Goal: Task Accomplishment & Management: Use online tool/utility

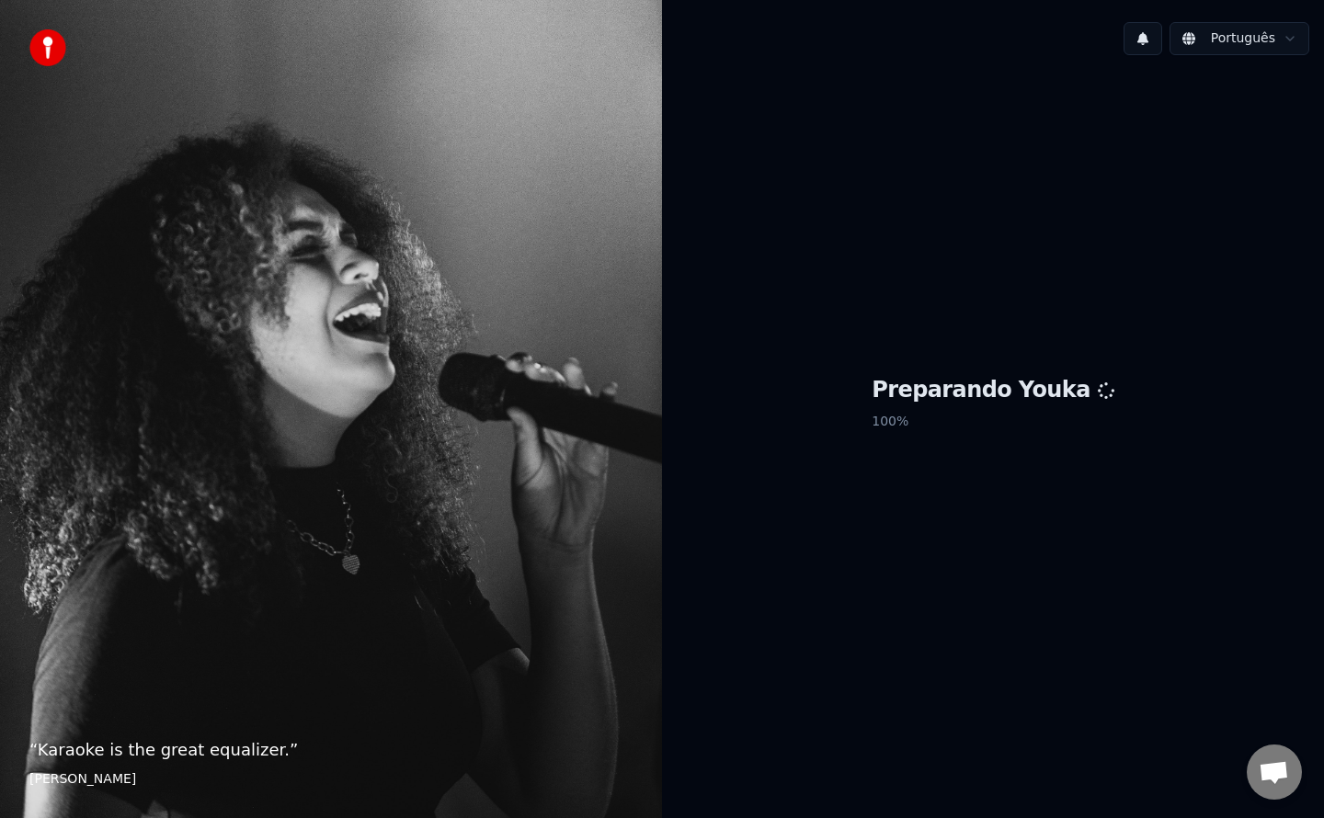
scroll to position [1605, 0]
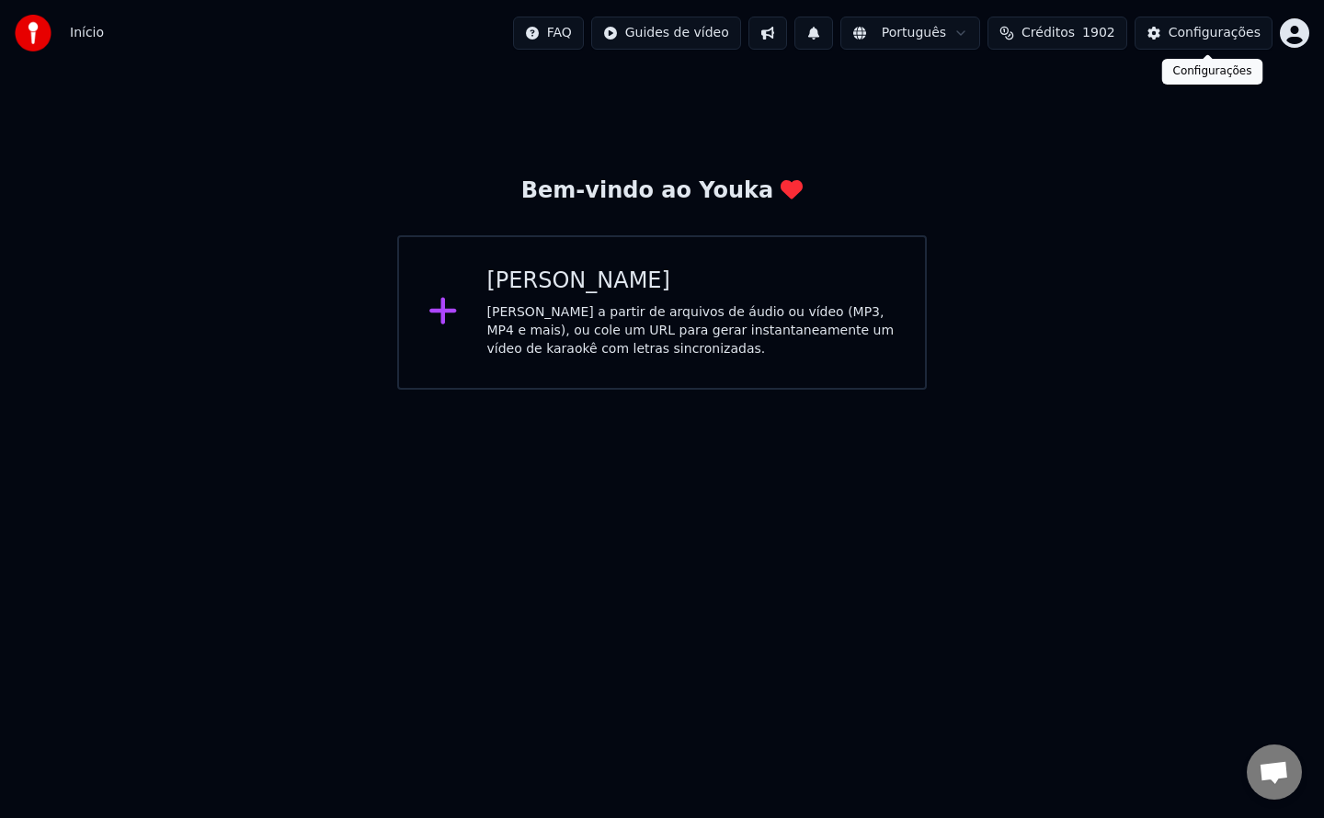
click at [1212, 30] on div "Configurações" at bounding box center [1214, 33] width 92 height 18
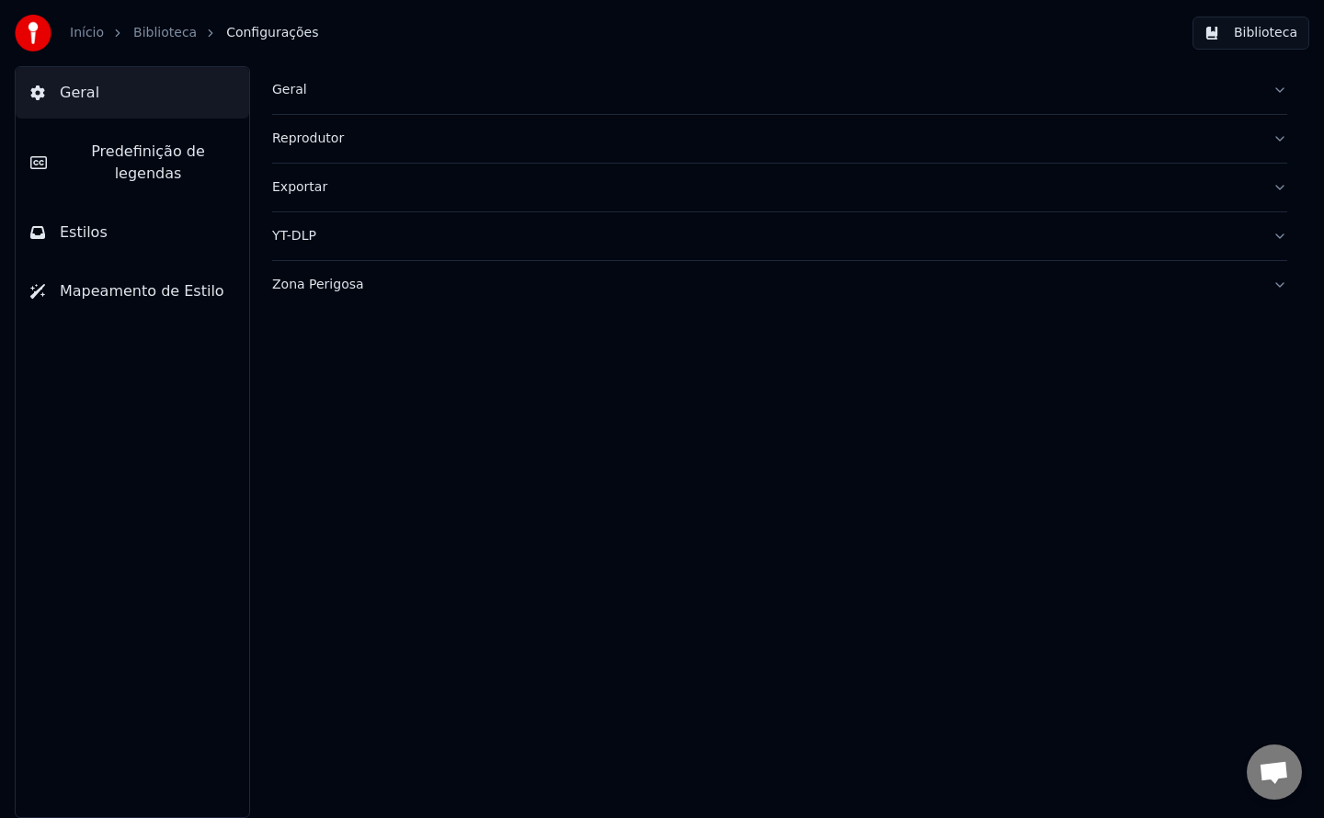
click at [284, 95] on div "Geral" at bounding box center [765, 90] width 986 height 18
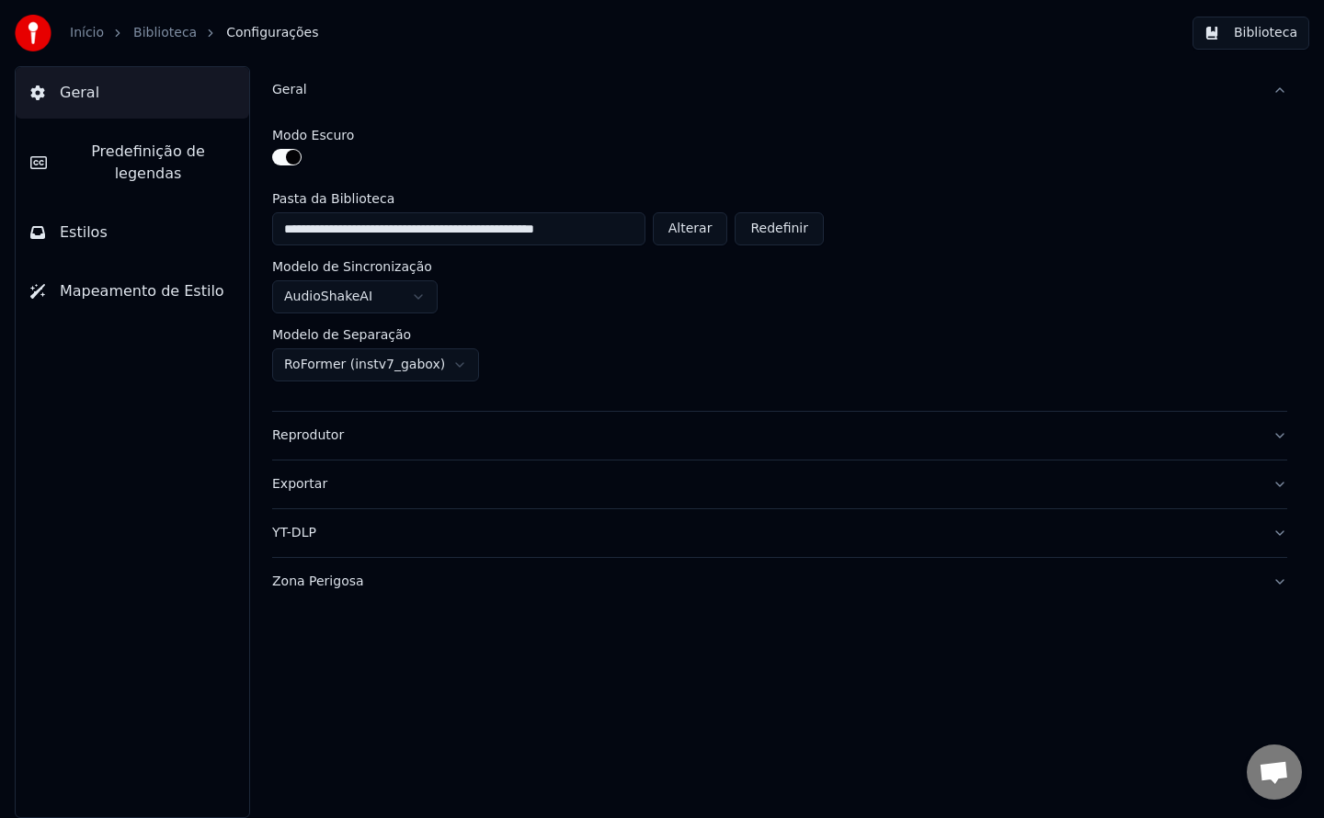
click at [717, 233] on button "Alterar" at bounding box center [690, 228] width 75 height 33
type input "**********"
click at [1271, 769] on span "Open chat" at bounding box center [1274, 774] width 30 height 26
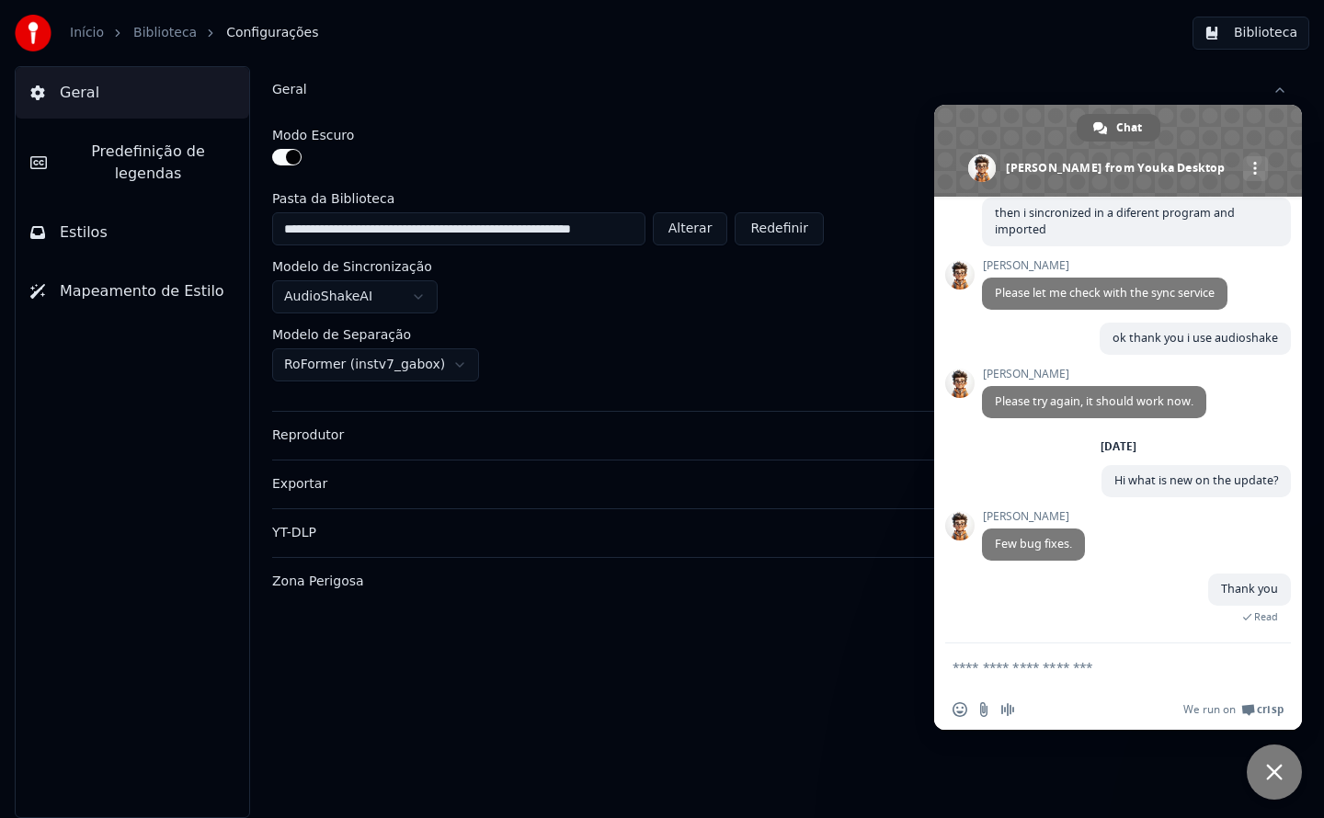
scroll to position [1621, 0]
click at [1271, 769] on span "Close chat" at bounding box center [1274, 772] width 17 height 17
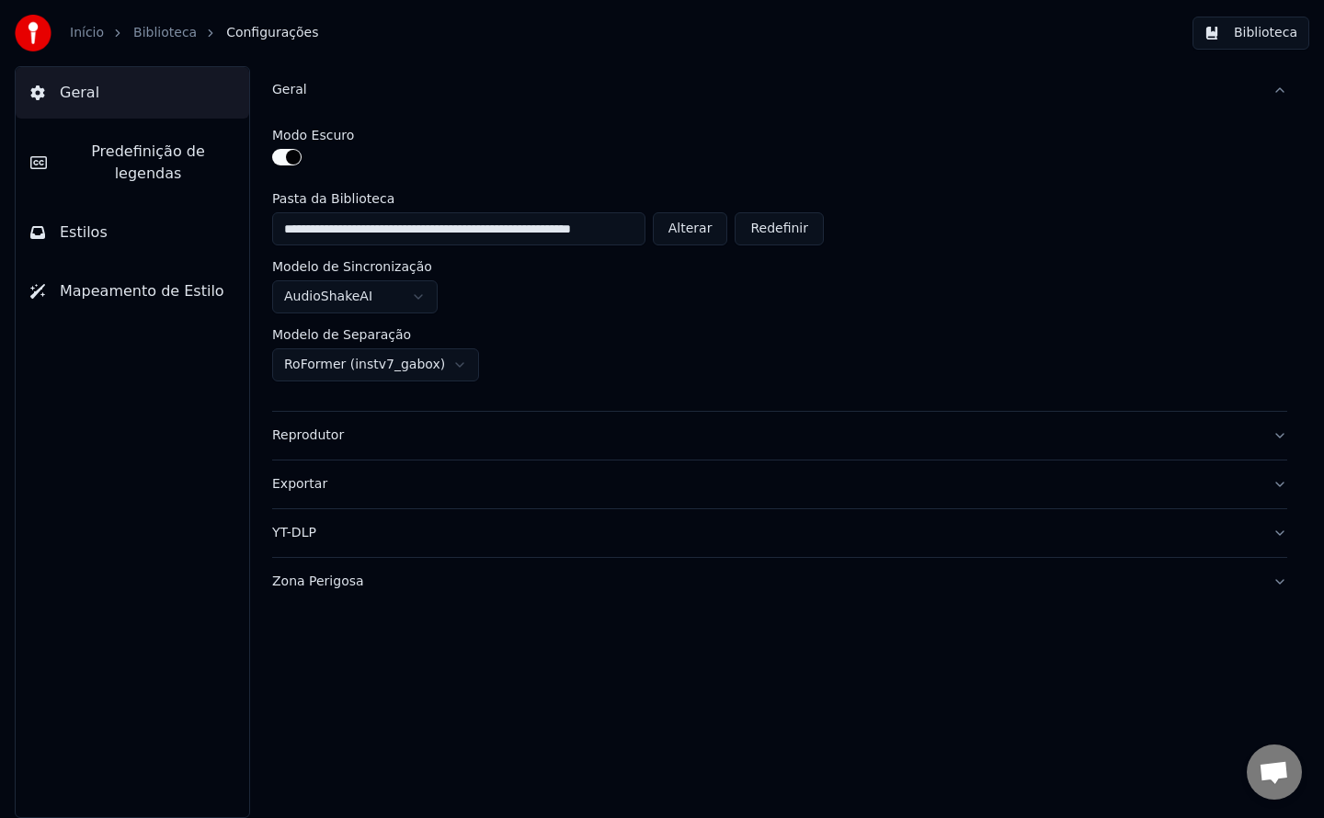
click at [1256, 40] on button "Biblioteca" at bounding box center [1250, 33] width 117 height 33
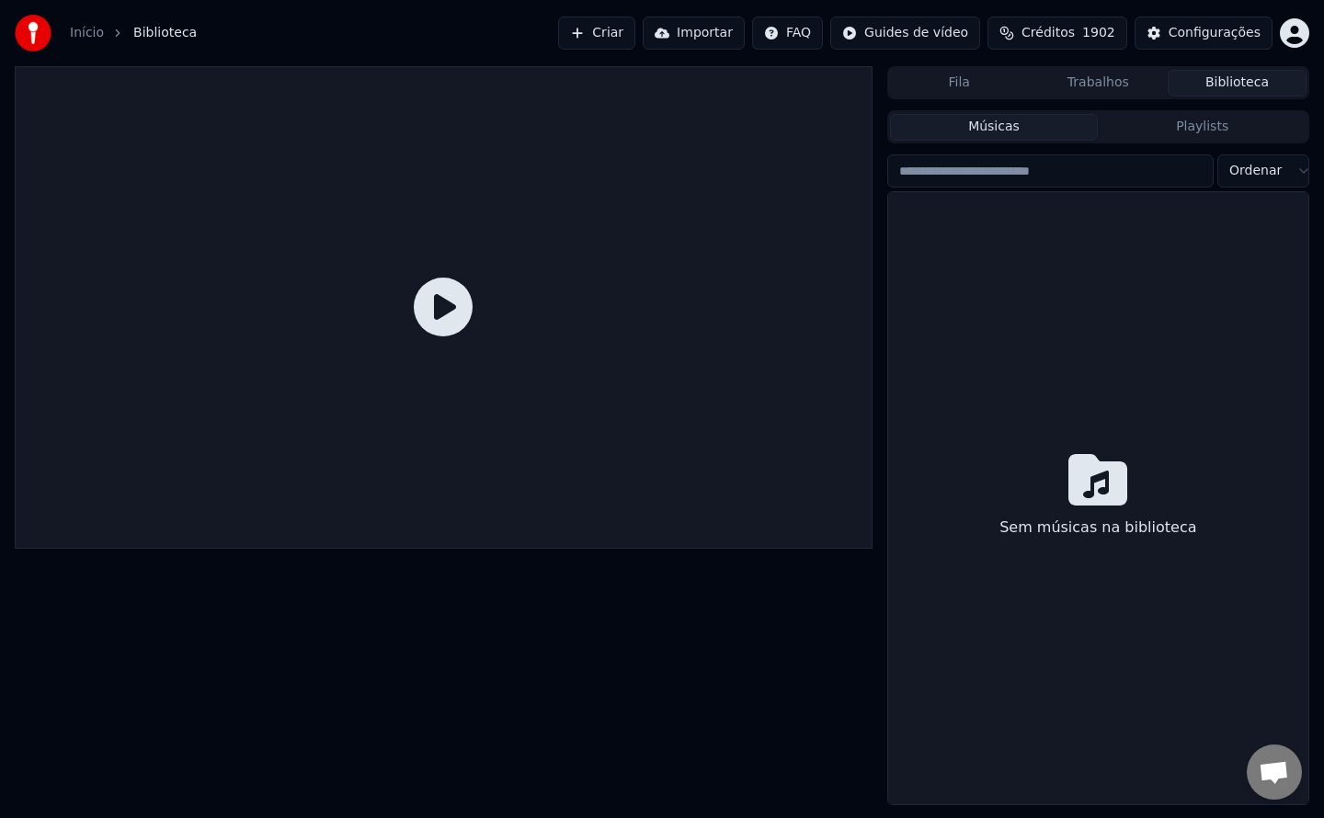
click at [610, 35] on button "Criar" at bounding box center [596, 33] width 77 height 33
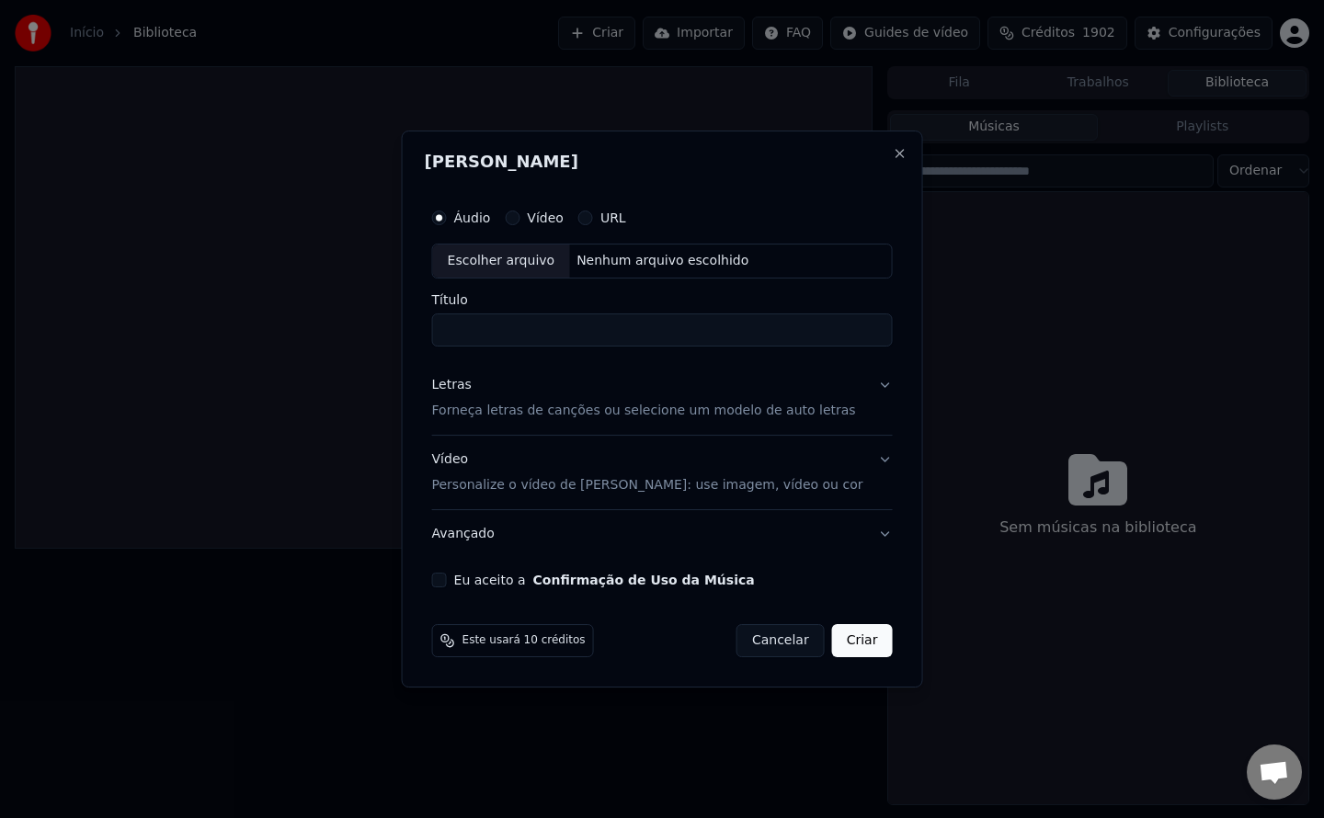
click at [447, 576] on button "Eu aceito a Confirmação de Uso da Música" at bounding box center [439, 580] width 15 height 15
click at [690, 261] on div "Nenhum arquivo escolhido" at bounding box center [662, 261] width 187 height 18
type input "*********"
click at [849, 635] on button "Criar" at bounding box center [862, 640] width 61 height 33
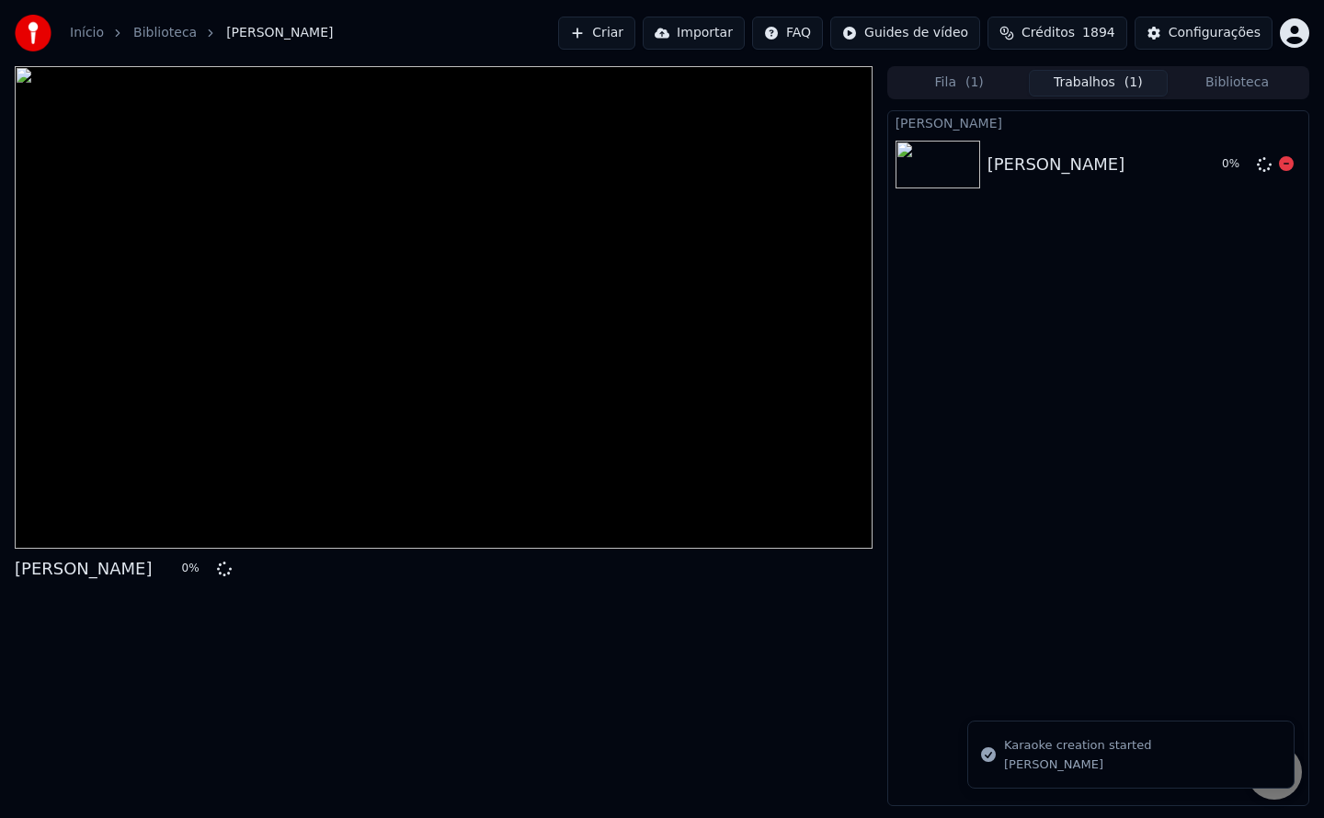
click at [1290, 165] on icon at bounding box center [1286, 163] width 15 height 15
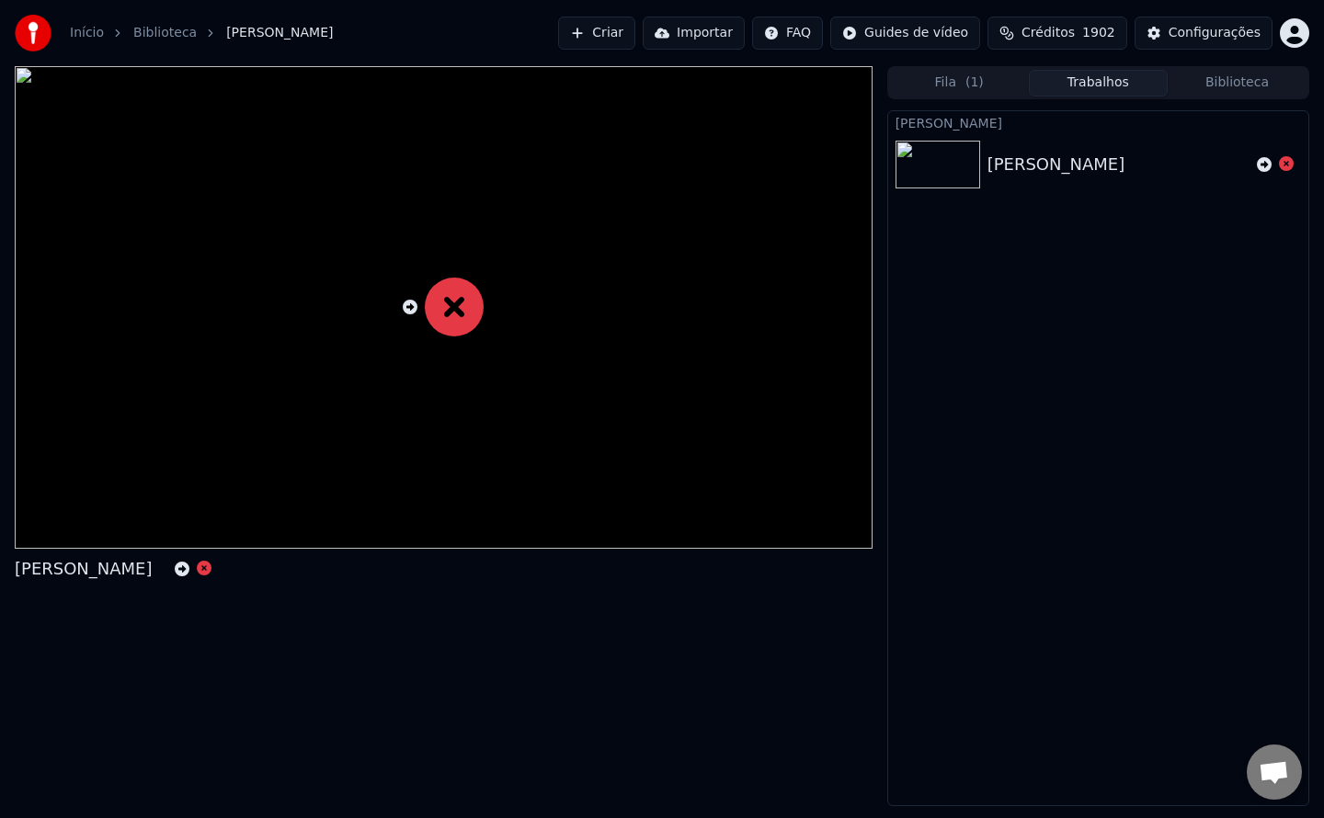
click at [635, 35] on button "Criar" at bounding box center [596, 33] width 77 height 33
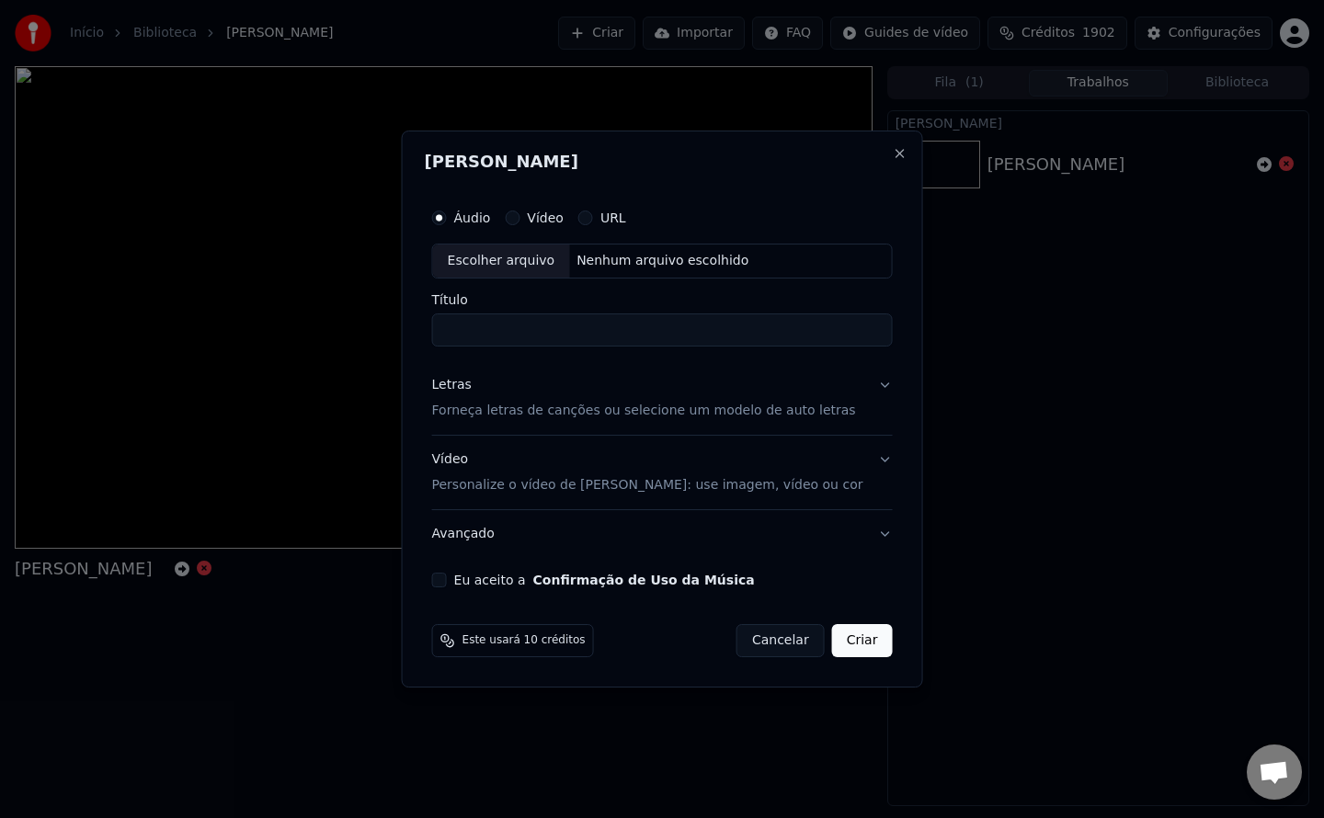
click at [447, 584] on button "Eu aceito a Confirmação de Uso da Música" at bounding box center [439, 580] width 15 height 15
click at [652, 257] on div "Nenhum arquivo escolhido" at bounding box center [662, 261] width 187 height 18
type input "**********"
click at [865, 629] on button "Criar" at bounding box center [862, 640] width 61 height 33
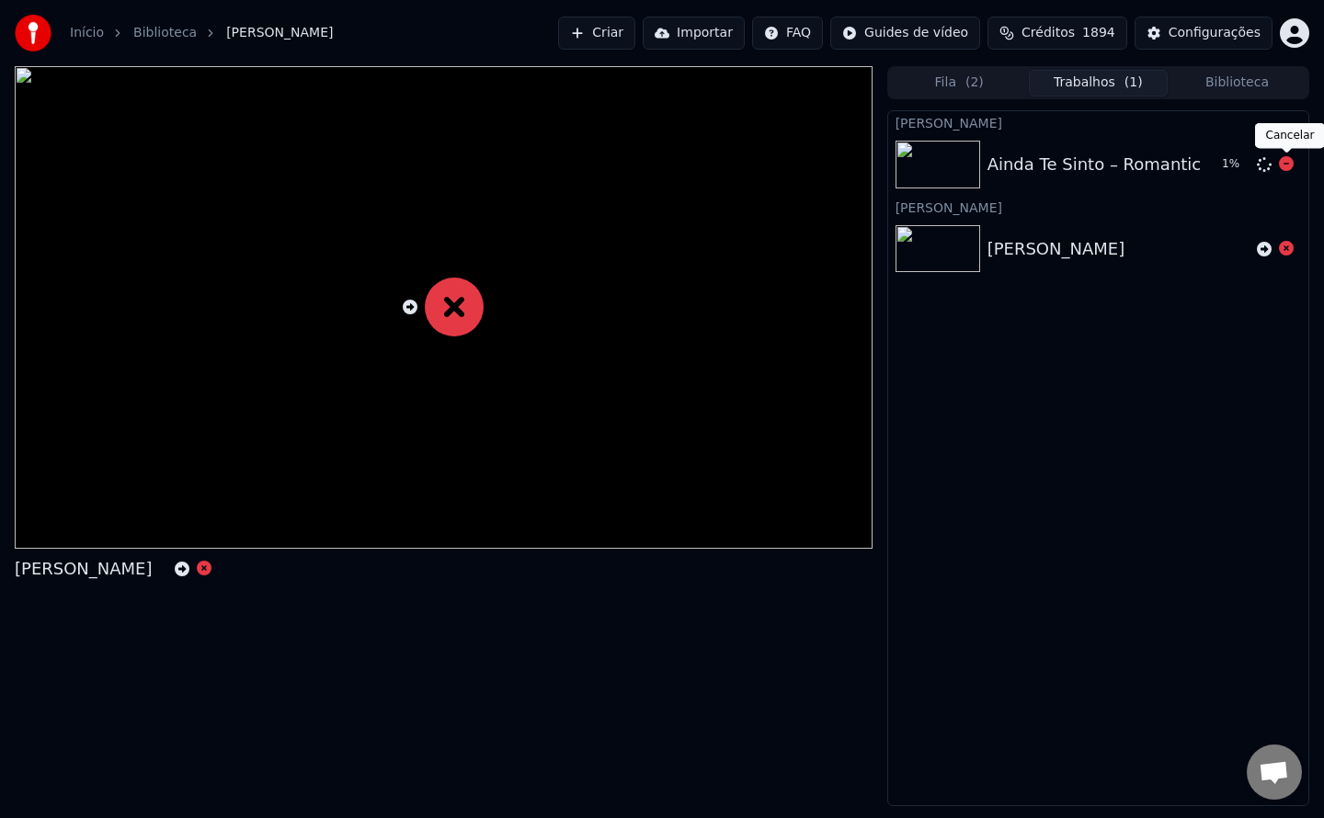
click at [1283, 165] on icon at bounding box center [1286, 163] width 15 height 15
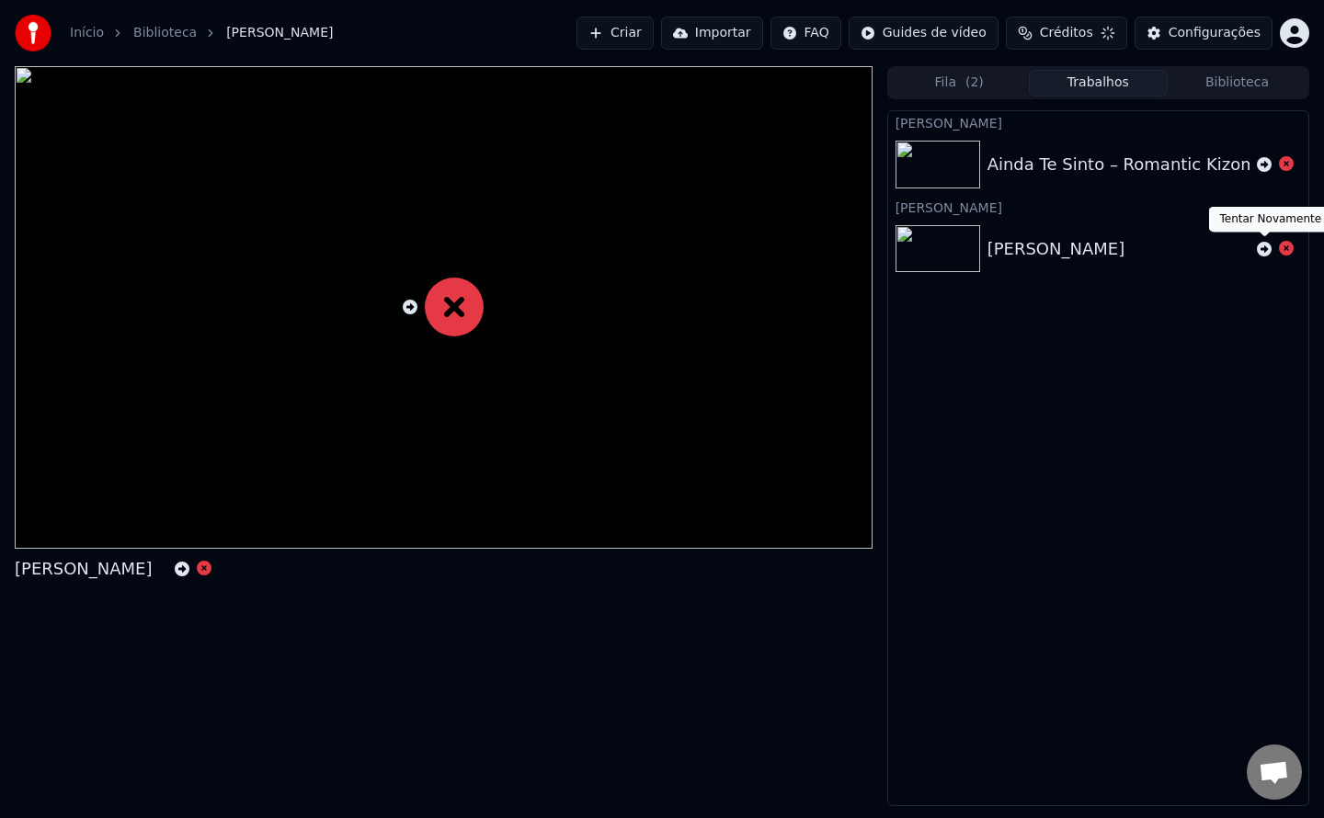
click at [1262, 249] on icon at bounding box center [1264, 249] width 15 height 15
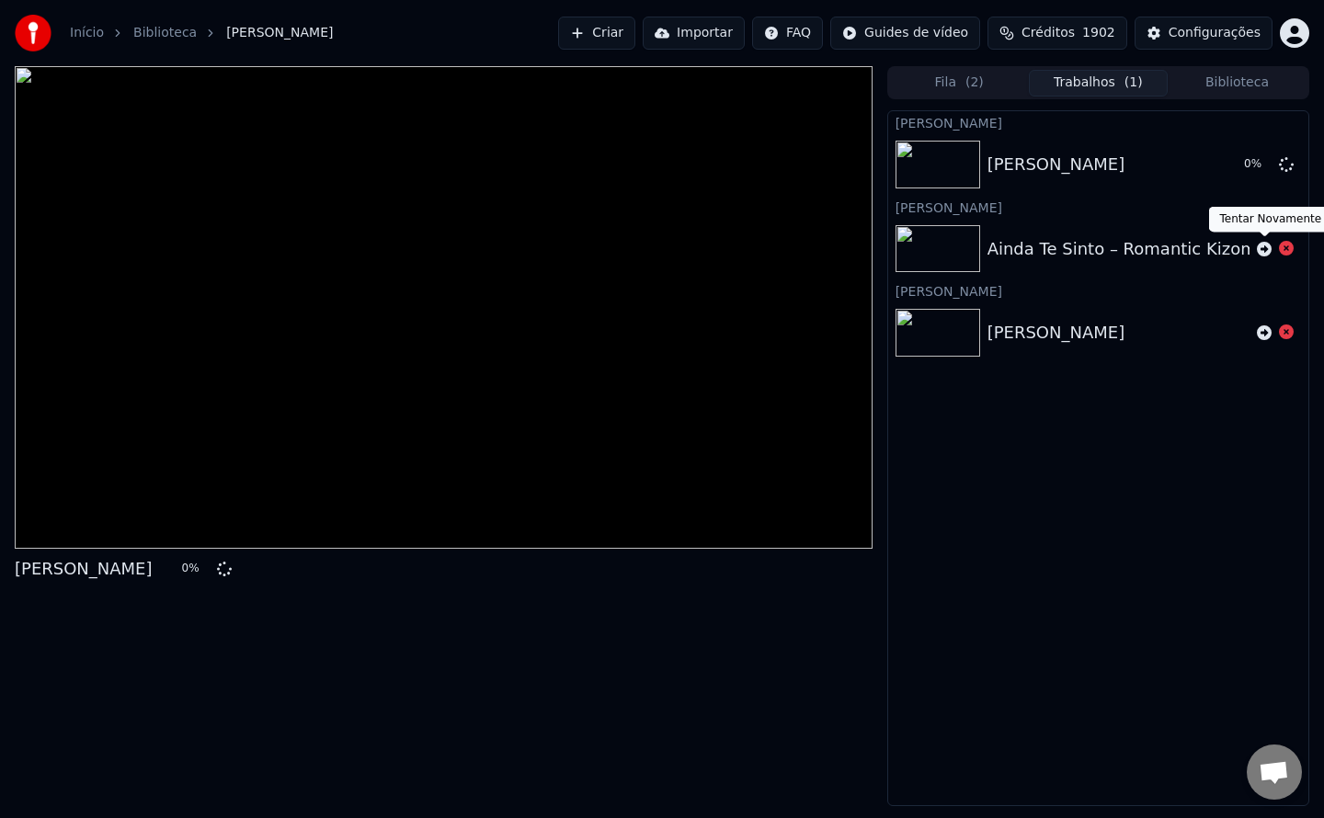
click at [1265, 250] on icon at bounding box center [1264, 249] width 15 height 15
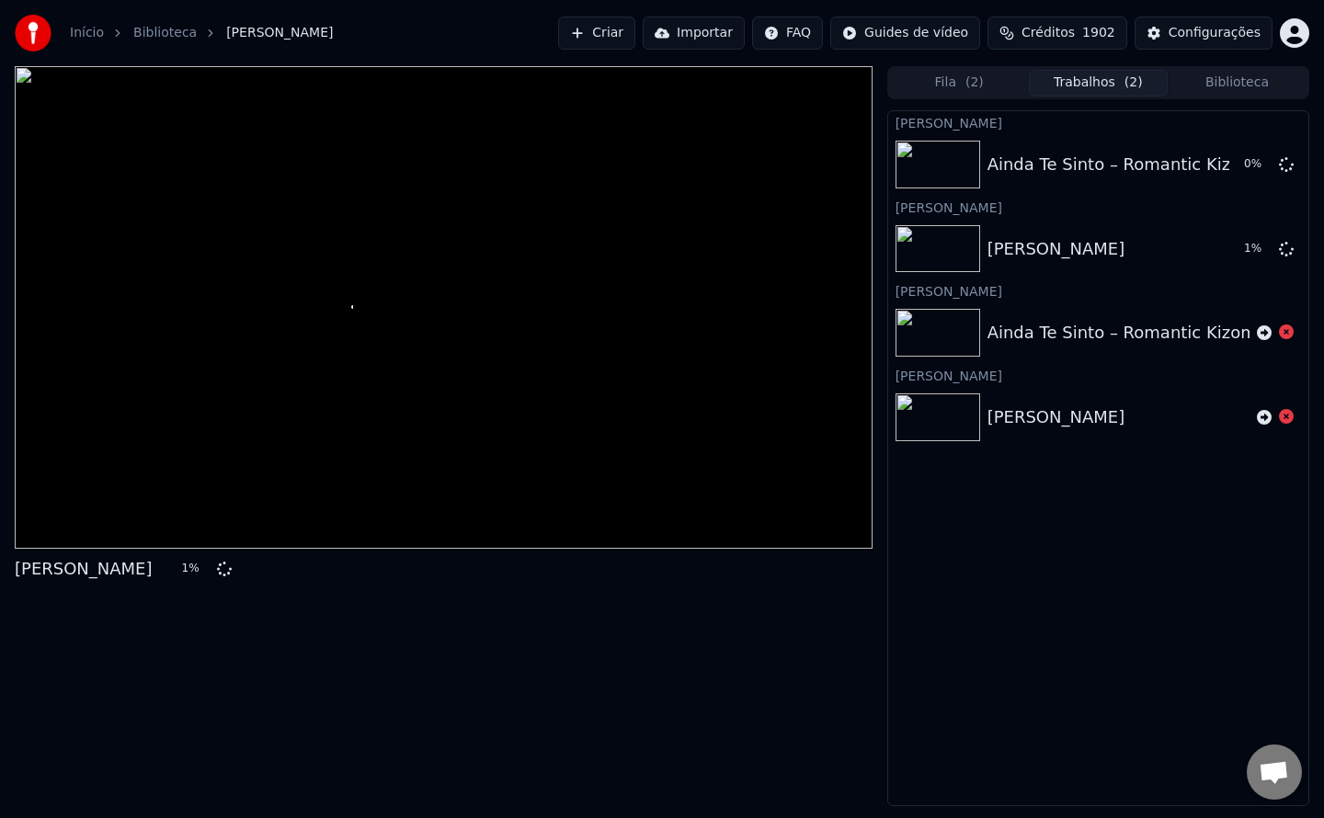
click at [622, 34] on button "Criar" at bounding box center [596, 33] width 77 height 33
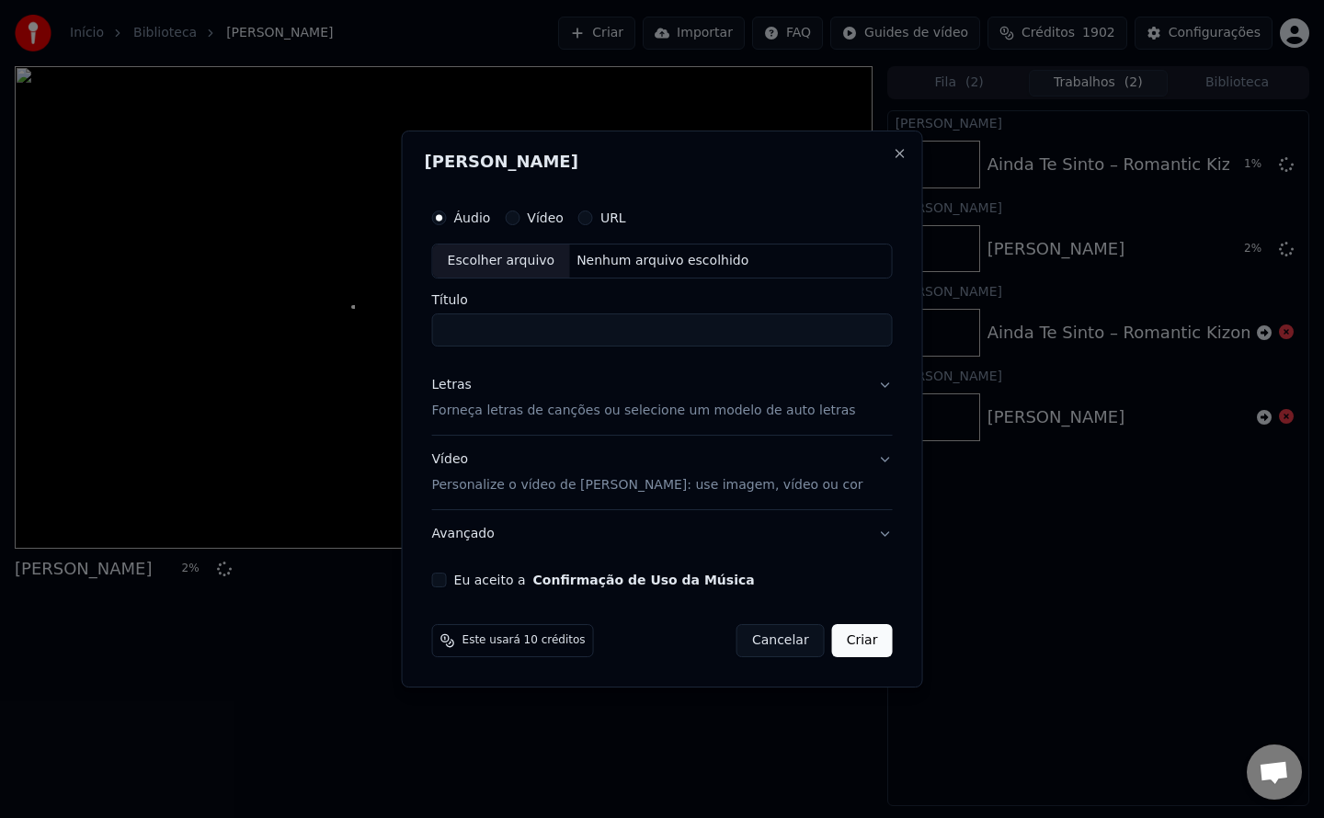
click at [447, 582] on button "Eu aceito a Confirmação de Uso da Música" at bounding box center [439, 580] width 15 height 15
click at [630, 255] on div "Nenhum arquivo escolhido" at bounding box center [662, 261] width 187 height 18
type input "**********"
click at [845, 641] on button "Criar" at bounding box center [862, 640] width 61 height 33
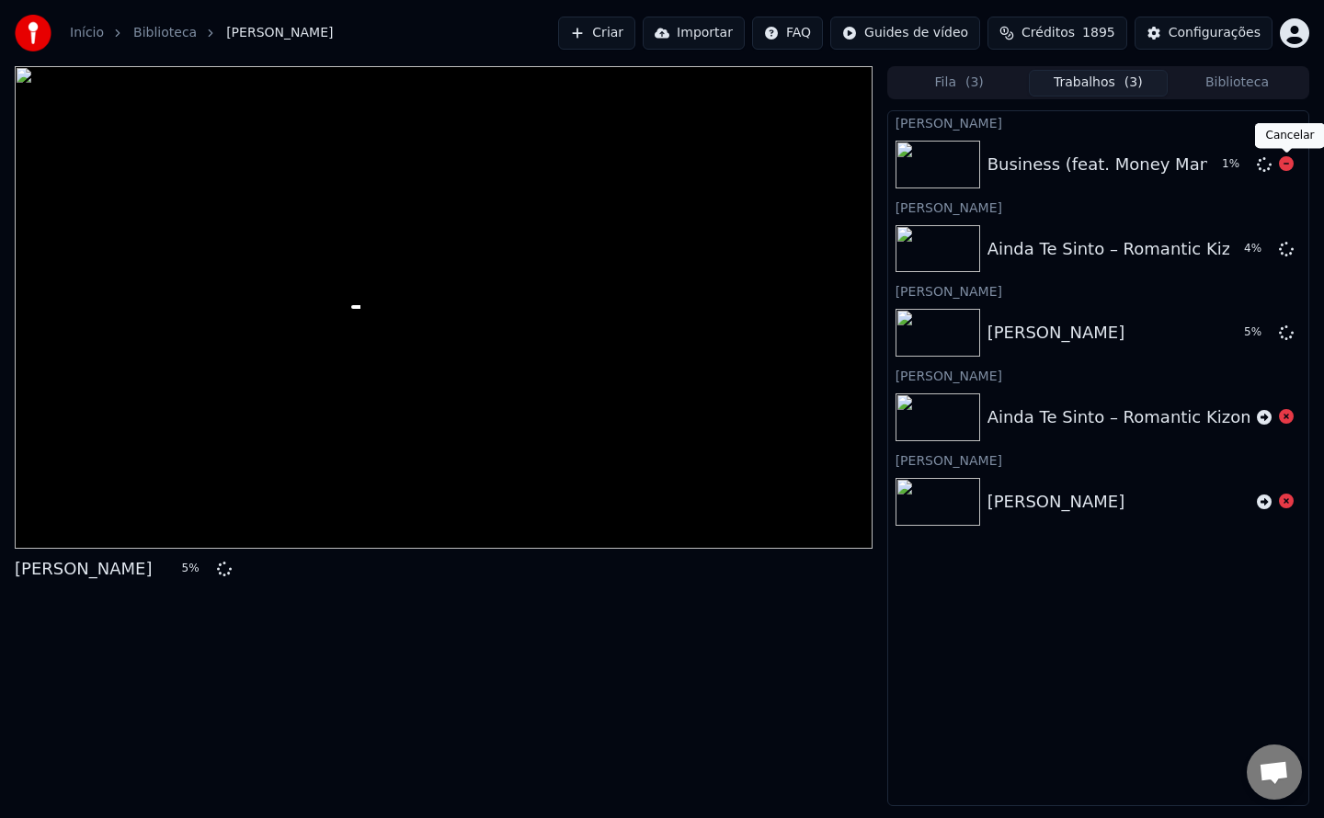
click at [1285, 167] on icon at bounding box center [1286, 163] width 15 height 15
click at [1264, 161] on icon at bounding box center [1264, 164] width 15 height 15
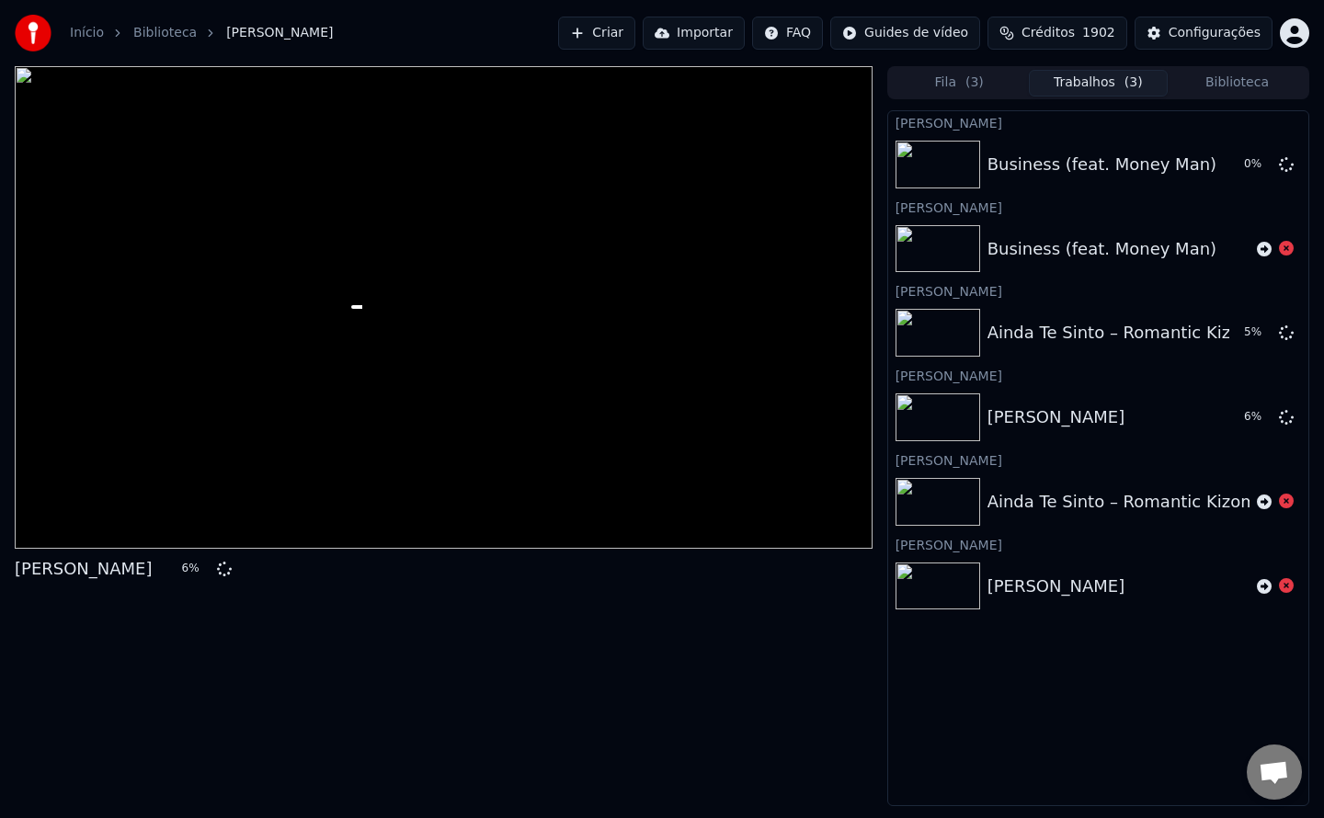
click at [629, 37] on button "Criar" at bounding box center [596, 33] width 77 height 33
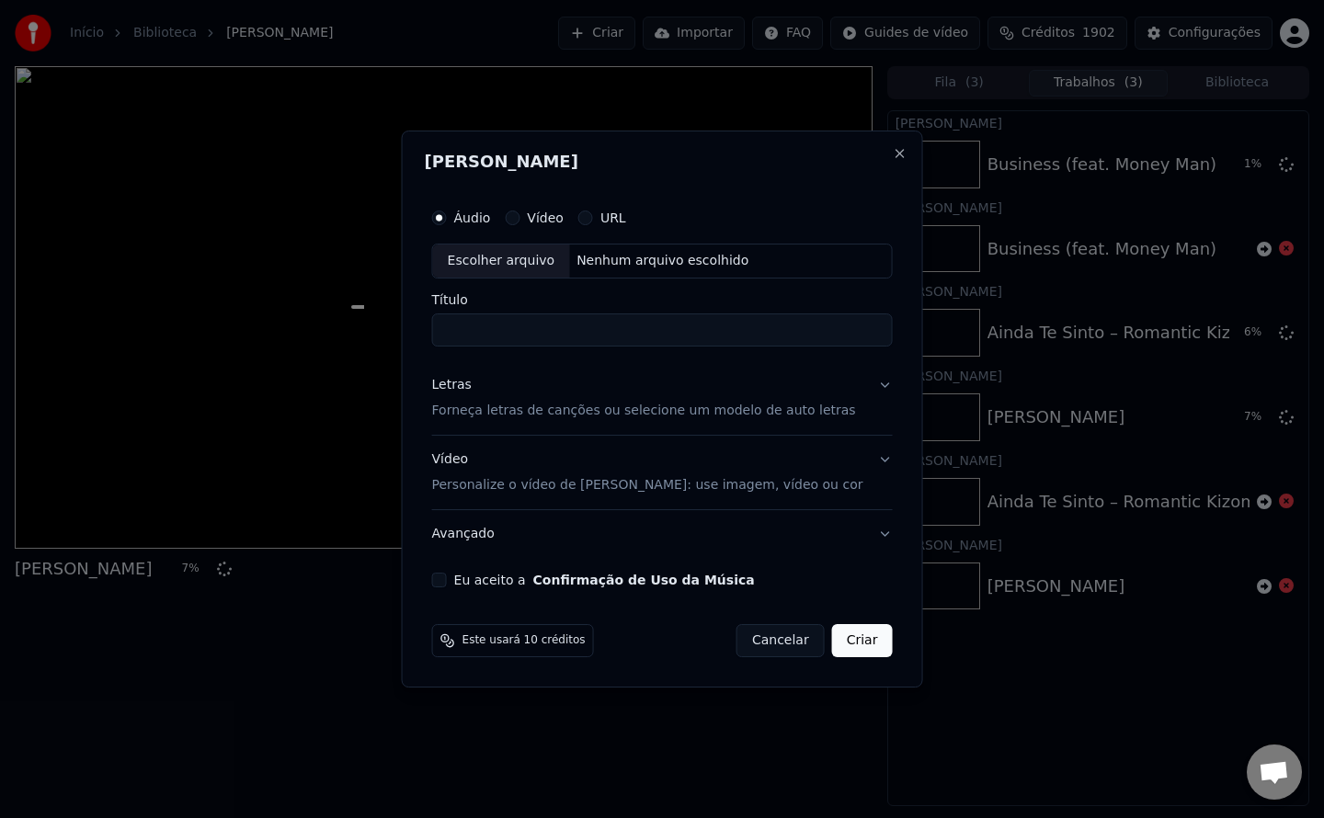
click at [447, 577] on button "Eu aceito a Confirmação de Uso da Música" at bounding box center [439, 580] width 15 height 15
click at [699, 263] on div "Nenhum arquivo escolhido" at bounding box center [662, 261] width 187 height 18
type input "**********"
click at [853, 644] on button "Criar" at bounding box center [862, 640] width 61 height 33
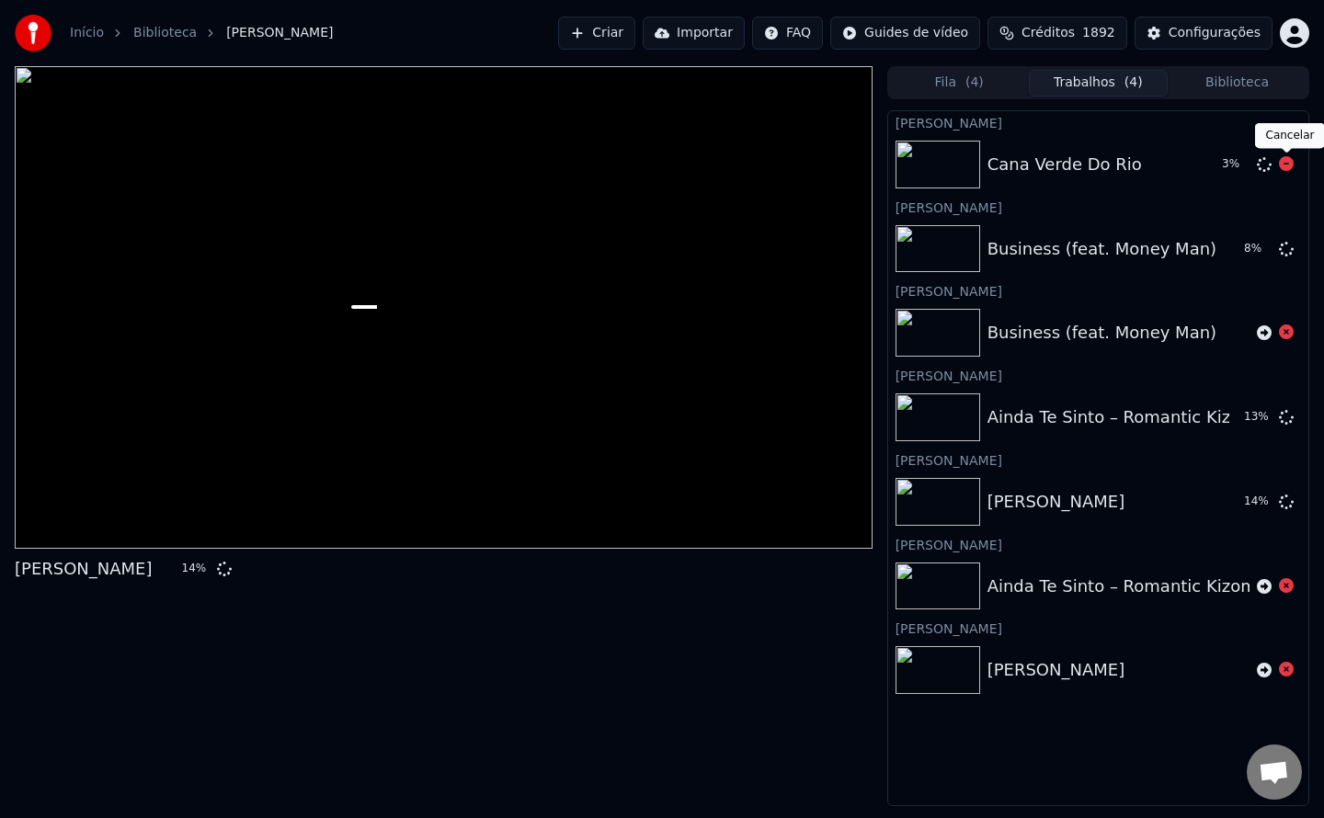
click at [1291, 161] on icon at bounding box center [1286, 163] width 15 height 15
click at [635, 38] on button "Criar" at bounding box center [596, 33] width 77 height 33
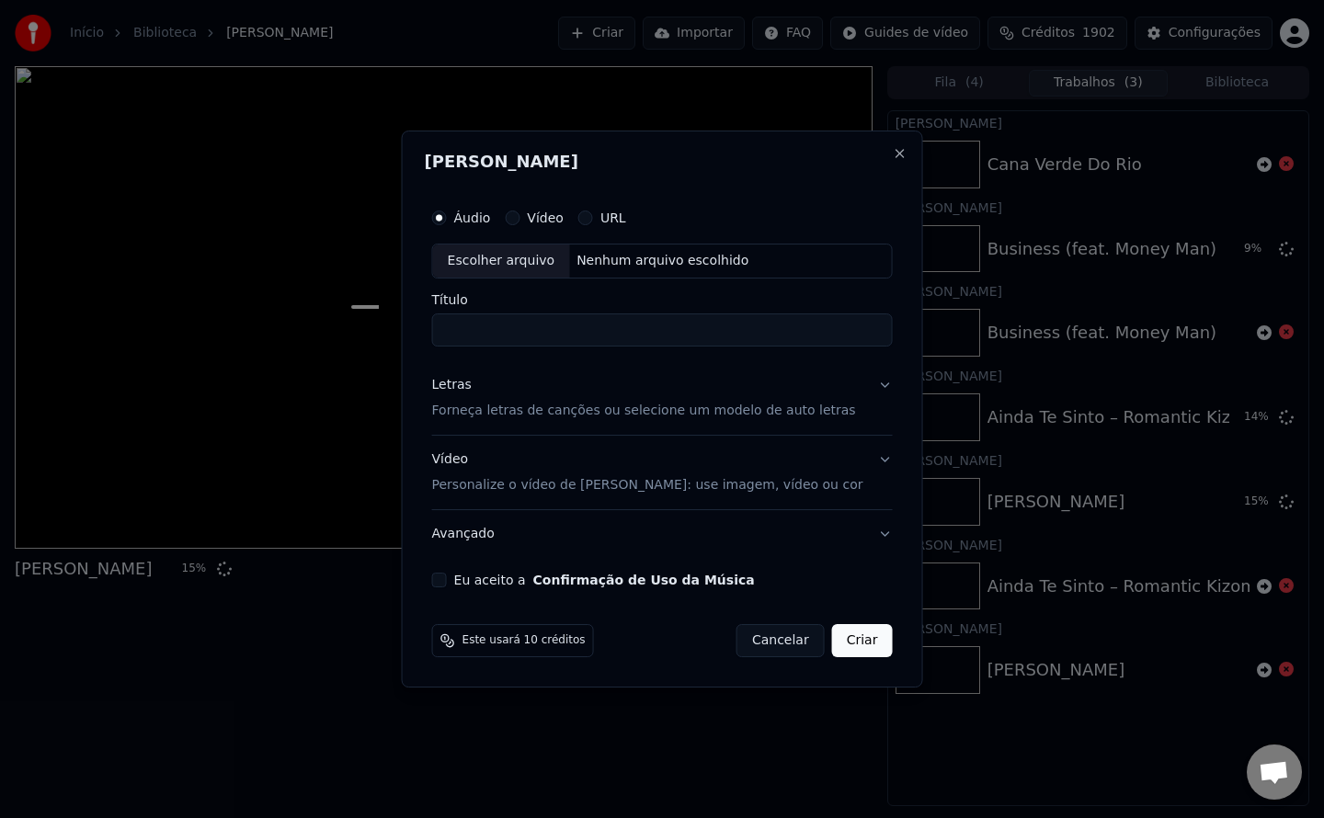
click at [447, 581] on button "Eu aceito a Confirmação de Uso da Música" at bounding box center [439, 580] width 15 height 15
click at [679, 258] on div "Nenhum arquivo escolhido" at bounding box center [662, 261] width 187 height 18
type input "**********"
click at [847, 648] on button "Criar" at bounding box center [862, 640] width 61 height 33
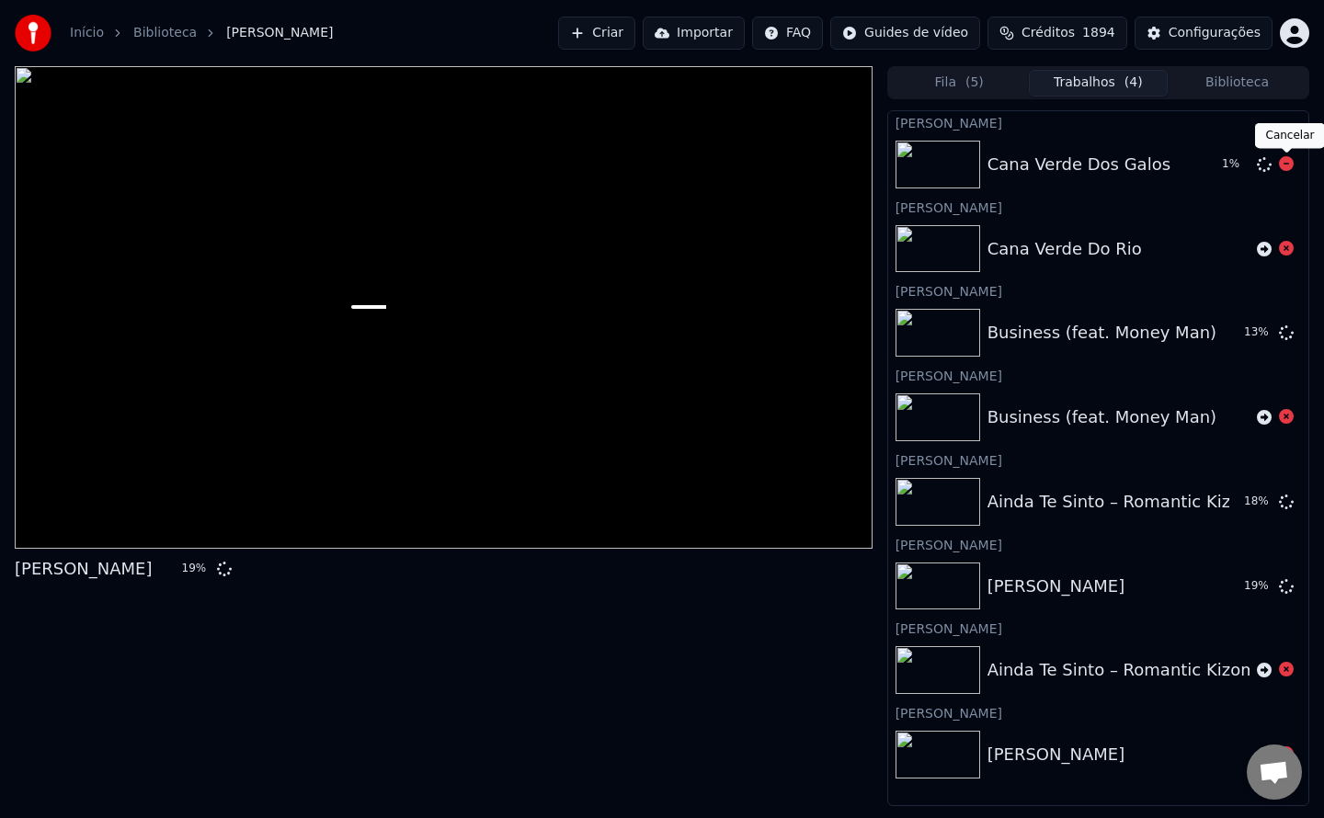
click at [1282, 169] on icon at bounding box center [1286, 163] width 15 height 15
click at [635, 28] on button "Criar" at bounding box center [596, 33] width 77 height 33
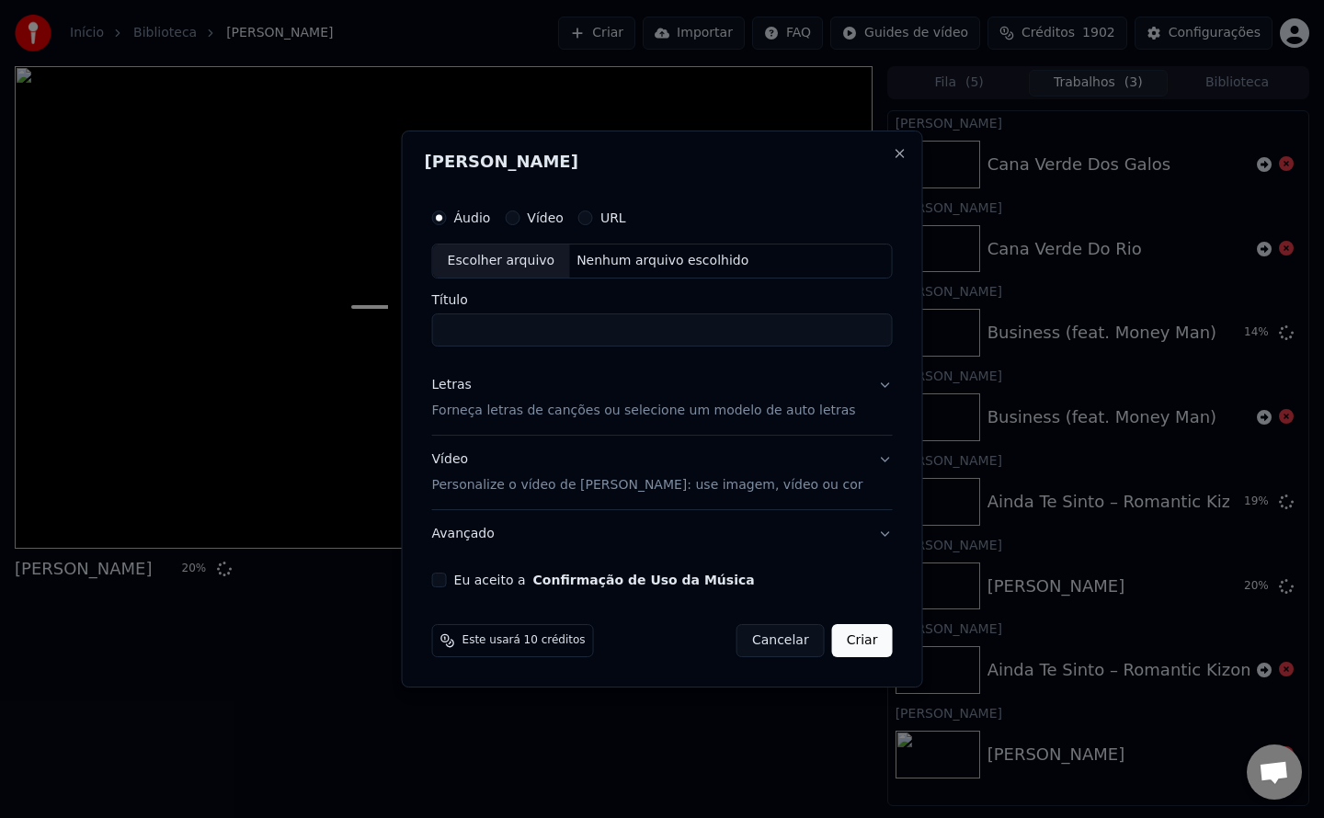
click at [447, 578] on button "Eu aceito a Confirmação de Uso da Música" at bounding box center [439, 580] width 15 height 15
click at [671, 263] on div "Nenhum arquivo escolhido" at bounding box center [662, 261] width 187 height 18
type input "*******"
click at [842, 645] on button "Criar" at bounding box center [862, 640] width 61 height 33
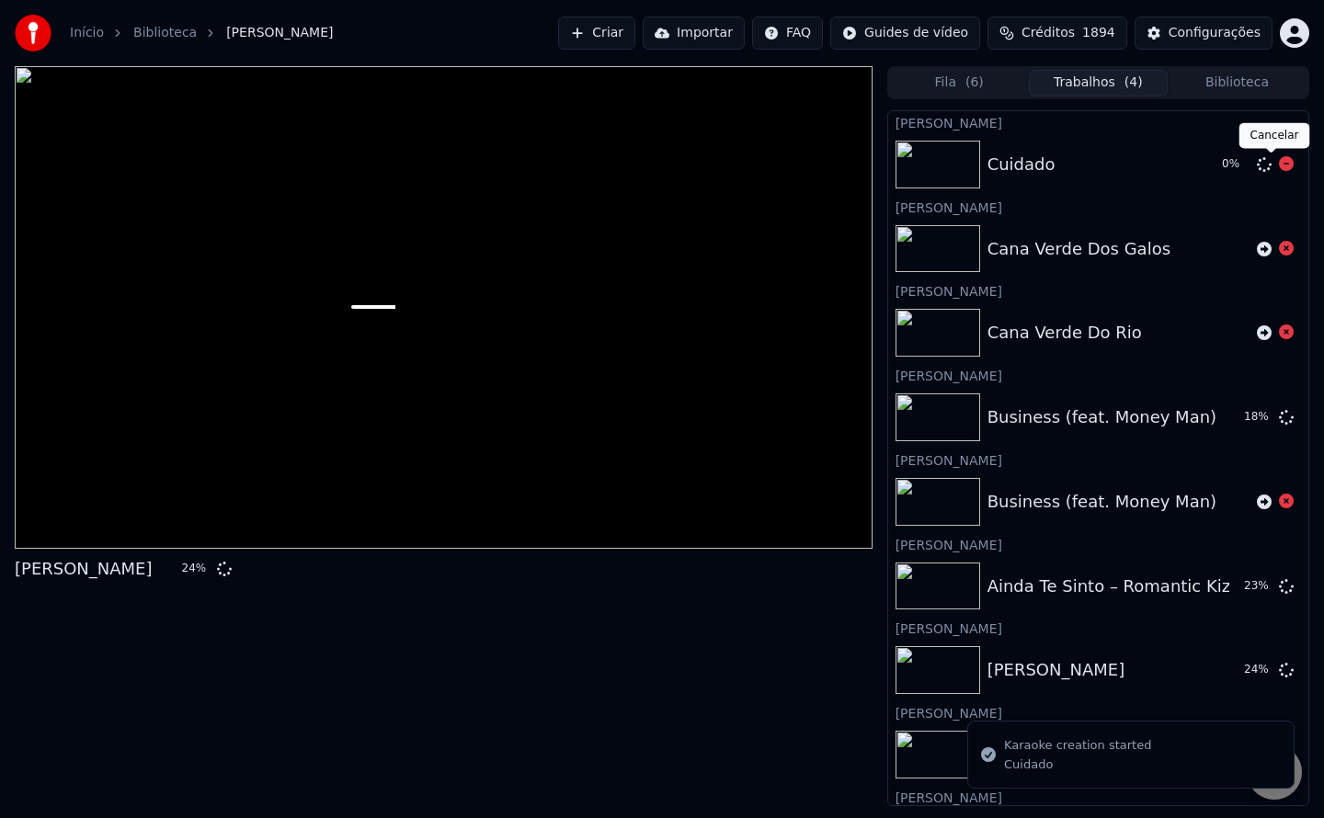
click at [1279, 166] on icon at bounding box center [1286, 163] width 15 height 15
click at [620, 38] on button "Criar" at bounding box center [596, 33] width 77 height 33
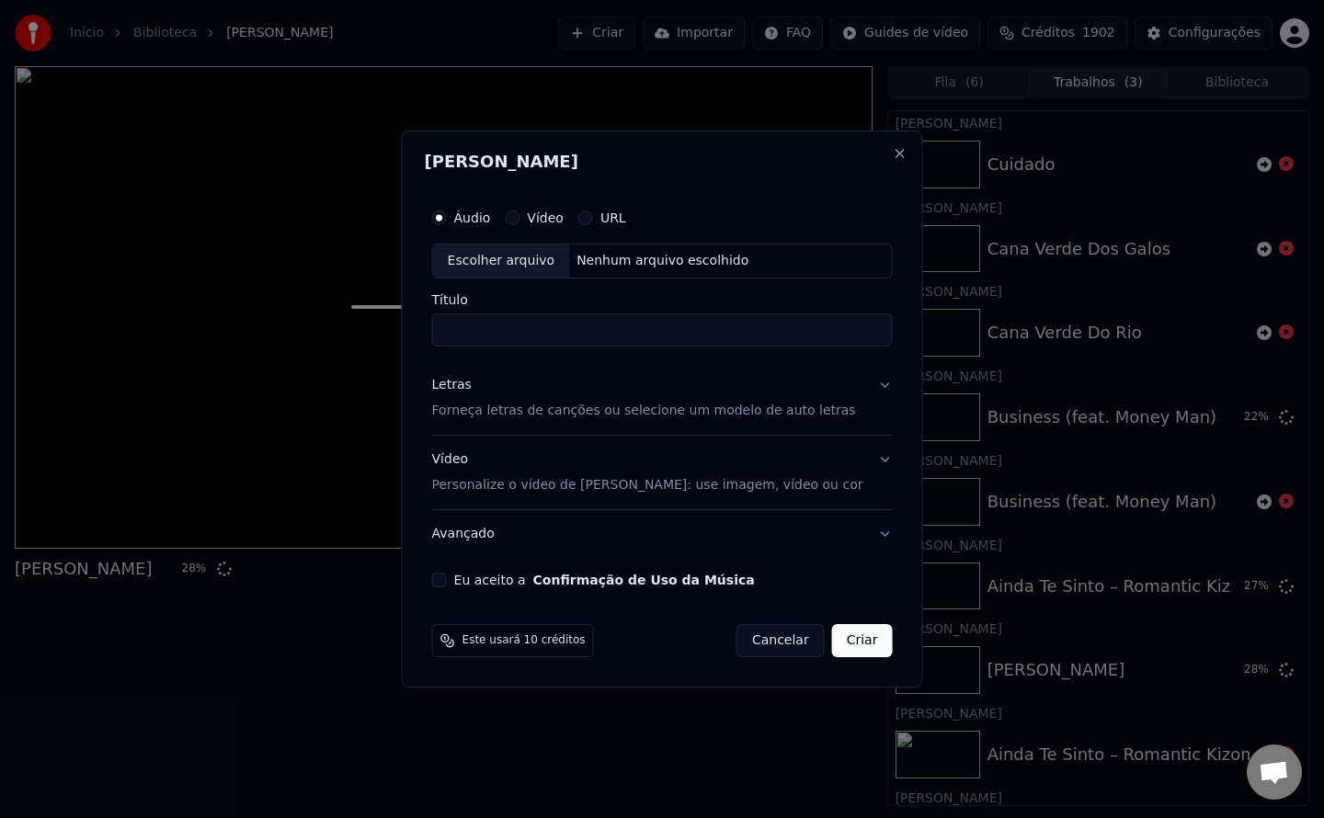
click at [682, 257] on div "Nenhum arquivo escolhido" at bounding box center [662, 261] width 187 height 18
type input "**********"
click at [447, 578] on button "Eu aceito a Confirmação de Uso da Música" at bounding box center [439, 580] width 15 height 15
click at [875, 627] on button "Criar" at bounding box center [862, 640] width 61 height 33
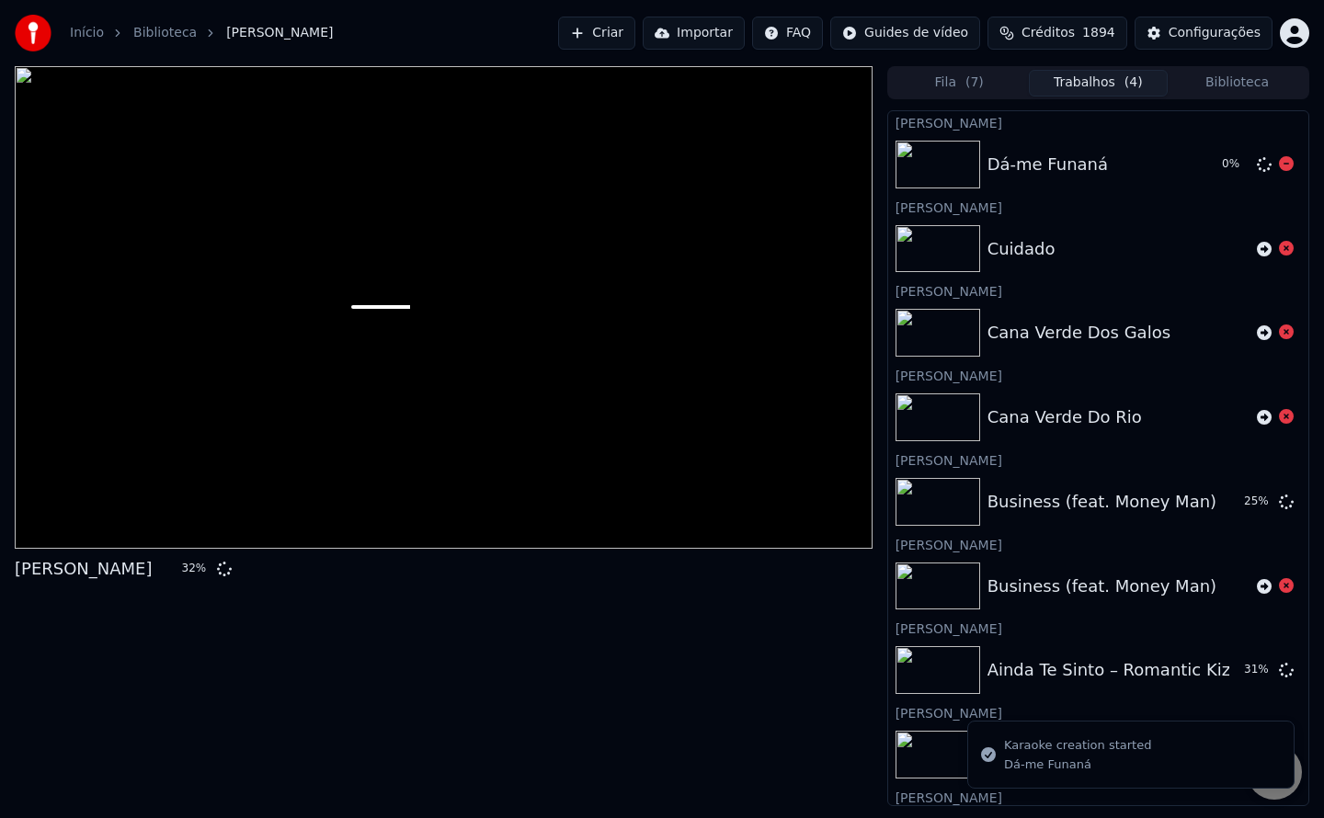
click at [1279, 167] on icon at bounding box center [1286, 163] width 15 height 15
click at [635, 37] on button "Criar" at bounding box center [596, 33] width 77 height 33
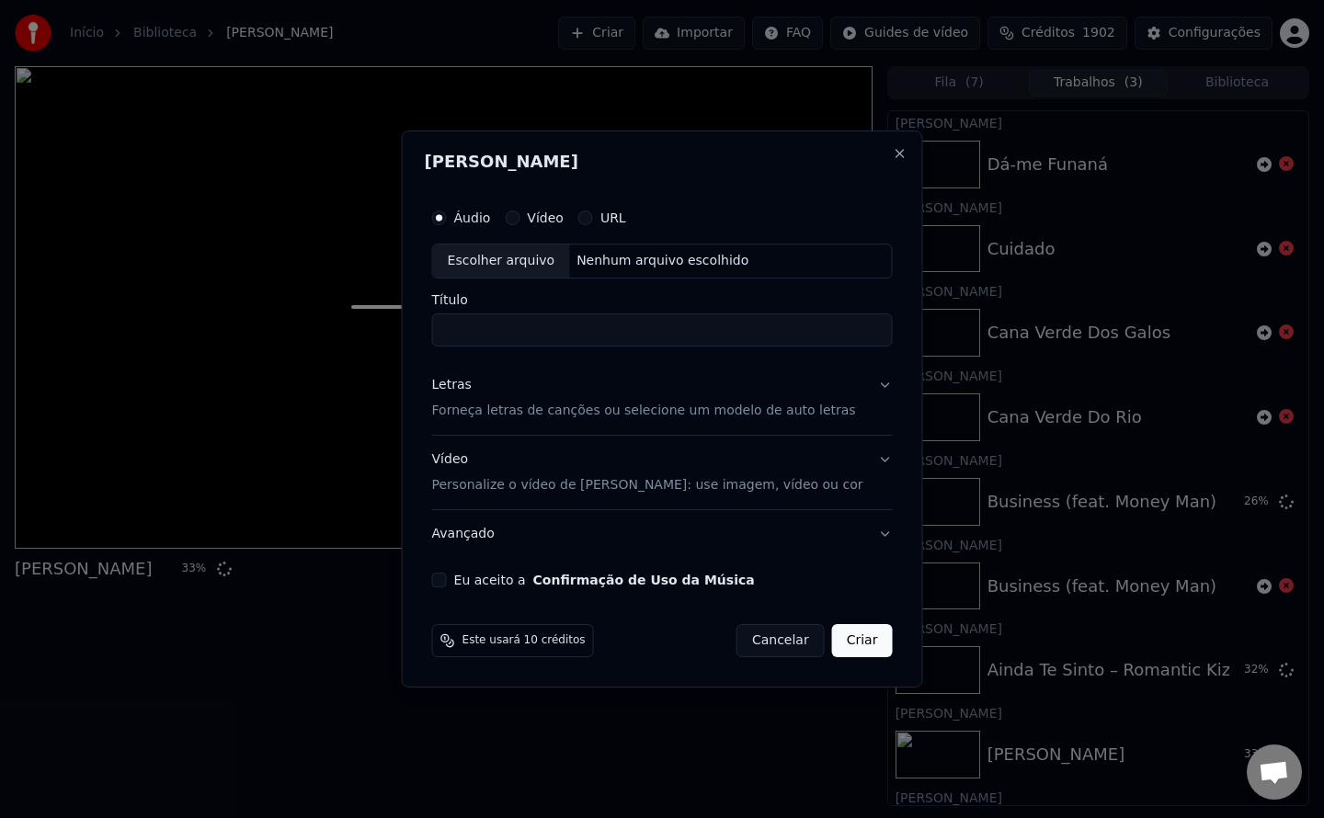
click at [447, 584] on button "Eu aceito a Confirmação de Uso da Música" at bounding box center [439, 580] width 15 height 15
click at [644, 265] on div "Nenhum arquivo escolhido" at bounding box center [662, 261] width 187 height 18
type input "**********"
click at [843, 648] on button "Criar" at bounding box center [862, 640] width 61 height 33
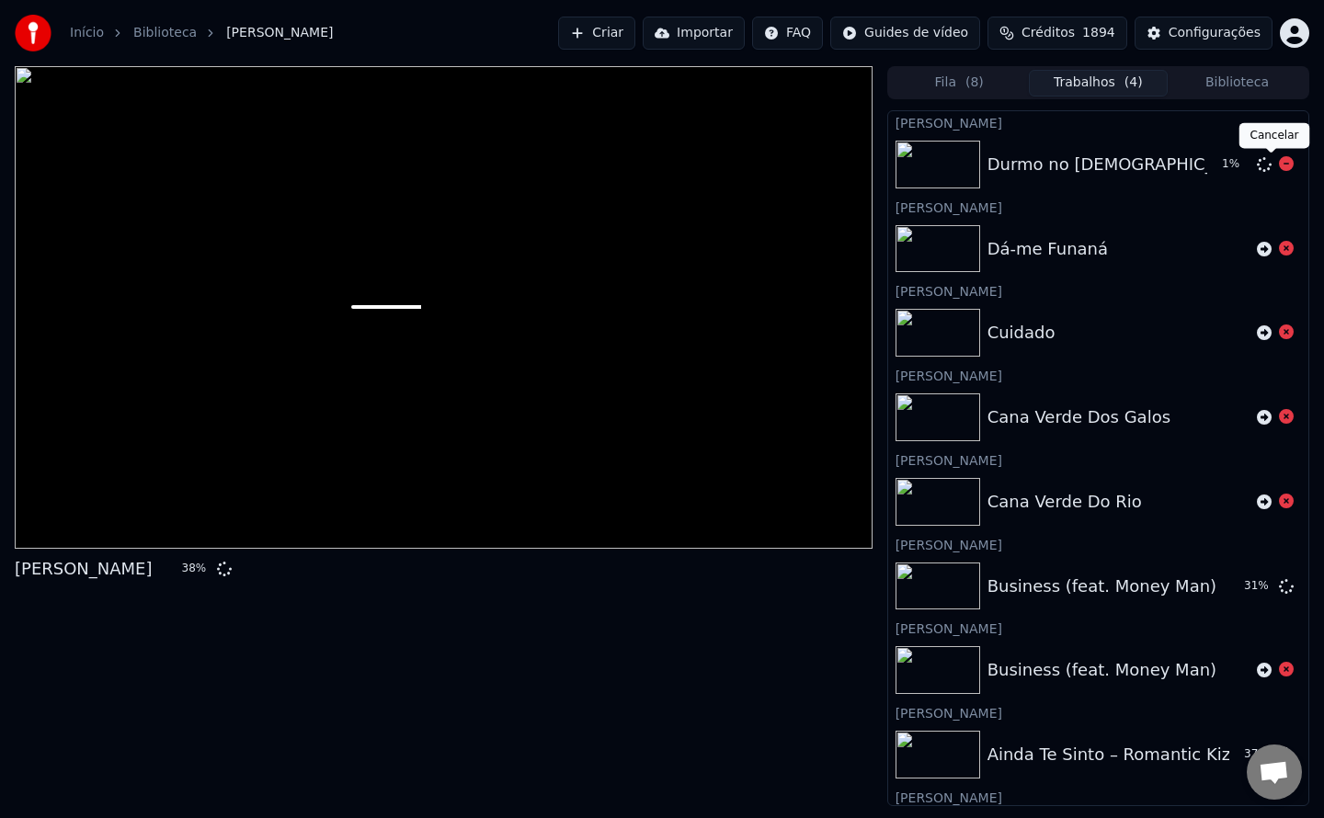
click at [1279, 165] on icon at bounding box center [1286, 163] width 15 height 15
click at [635, 29] on button "Criar" at bounding box center [596, 33] width 77 height 33
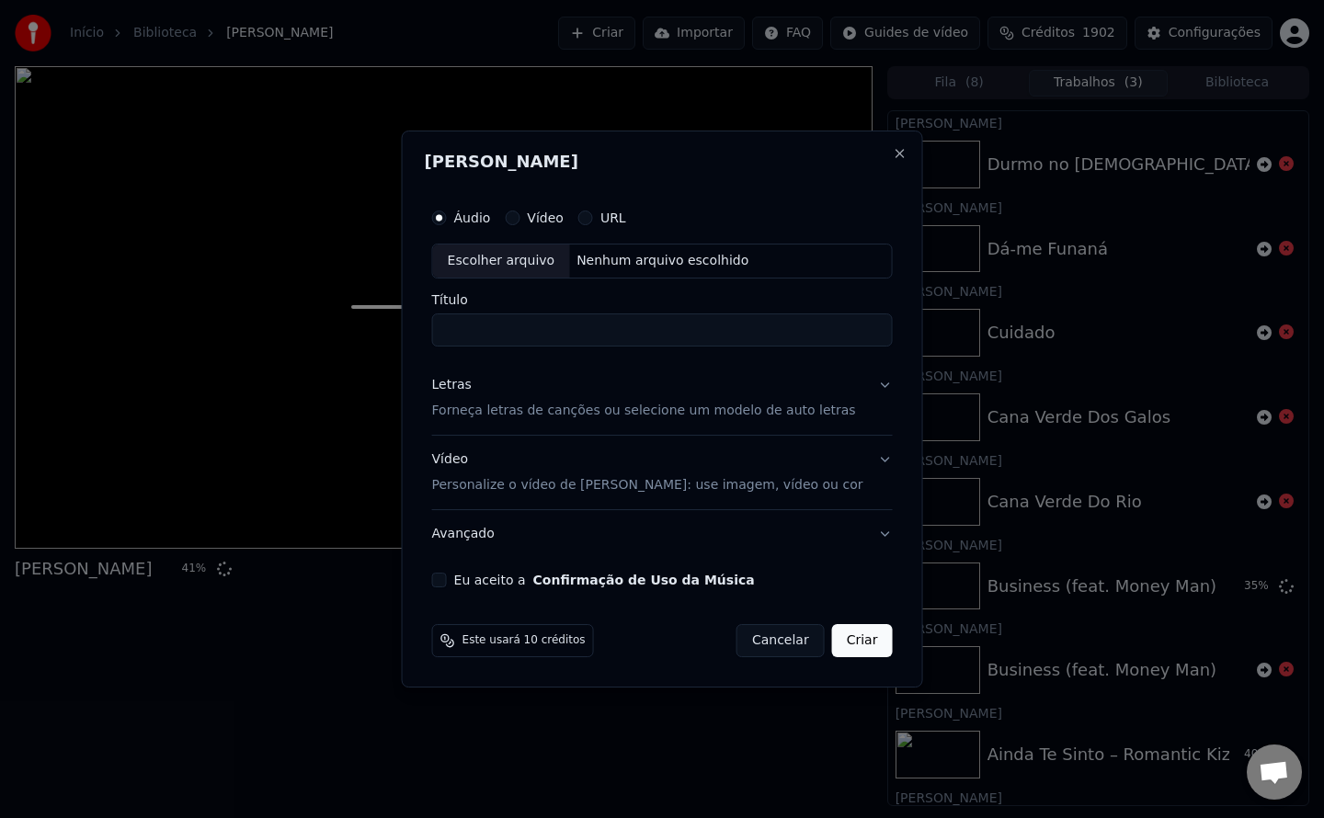
click at [447, 580] on button "Eu aceito a Confirmação de Uso da Música" at bounding box center [439, 580] width 15 height 15
click at [683, 261] on div "Nenhum arquivo escolhido" at bounding box center [662, 261] width 187 height 18
type input "**********"
click at [857, 637] on button "Criar" at bounding box center [862, 640] width 61 height 33
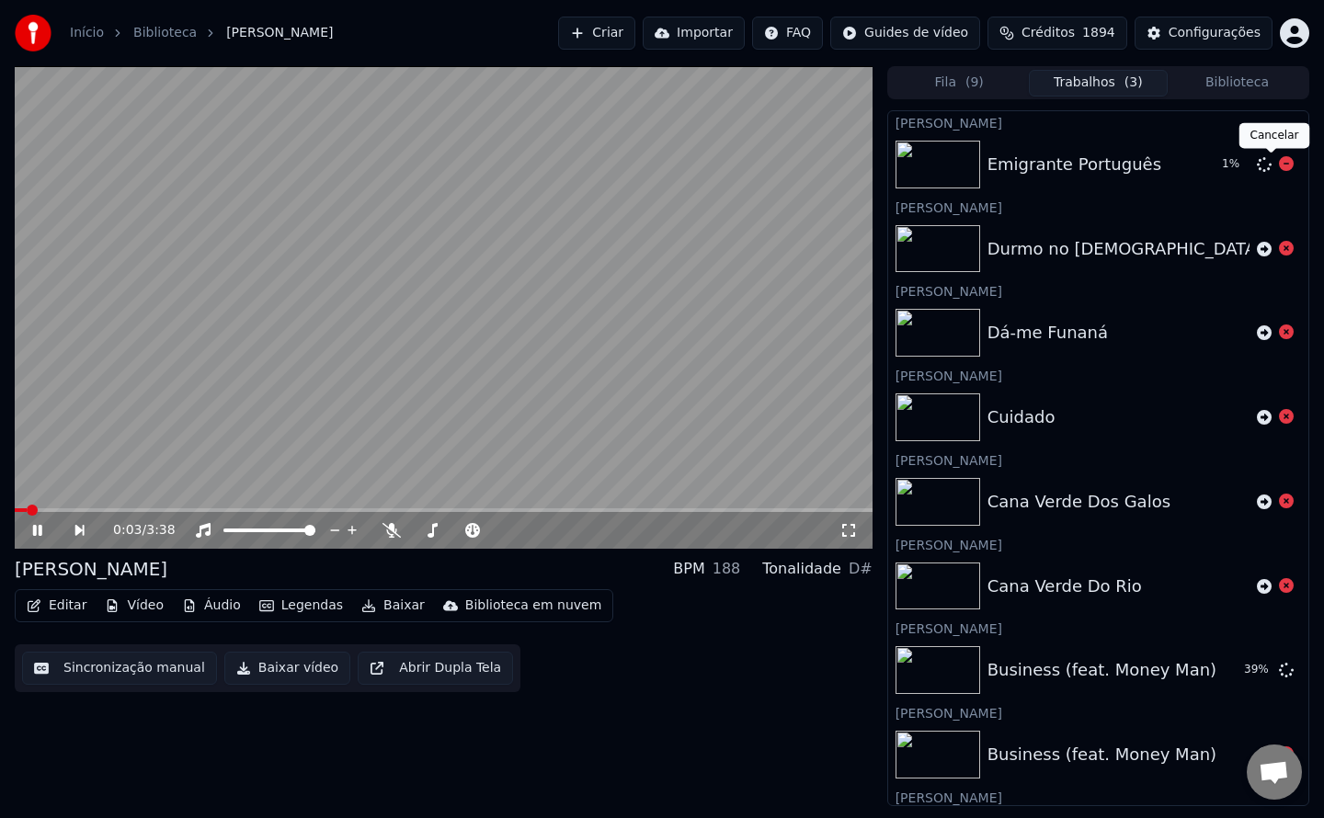
click at [1279, 167] on icon at bounding box center [1286, 163] width 15 height 15
click at [635, 34] on button "Criar" at bounding box center [596, 33] width 77 height 33
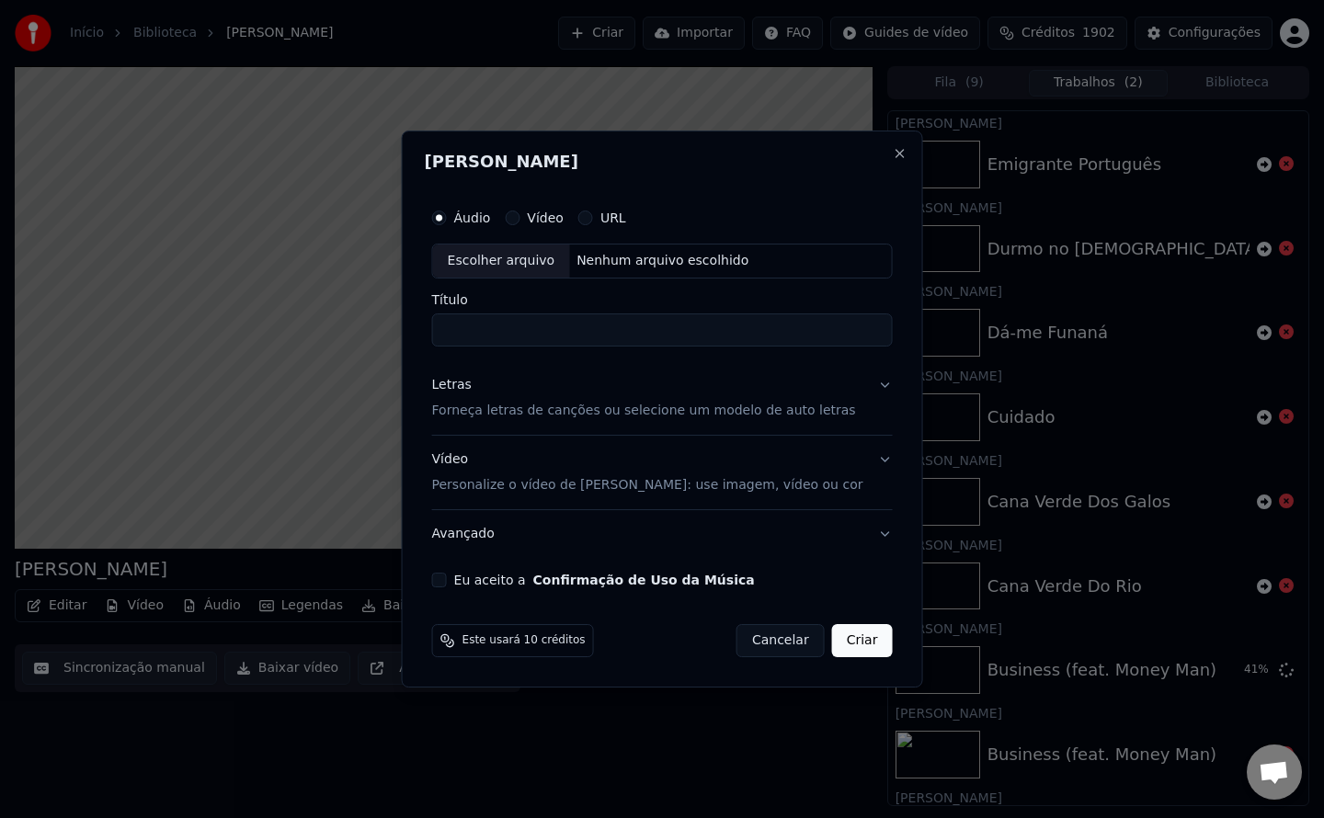
click at [447, 581] on button "Eu aceito a Confirmação de Uso da Música" at bounding box center [439, 580] width 15 height 15
click at [655, 269] on div "Nenhum arquivo escolhido" at bounding box center [662, 261] width 187 height 18
type input "**********"
click at [852, 642] on button "Criar" at bounding box center [862, 640] width 61 height 33
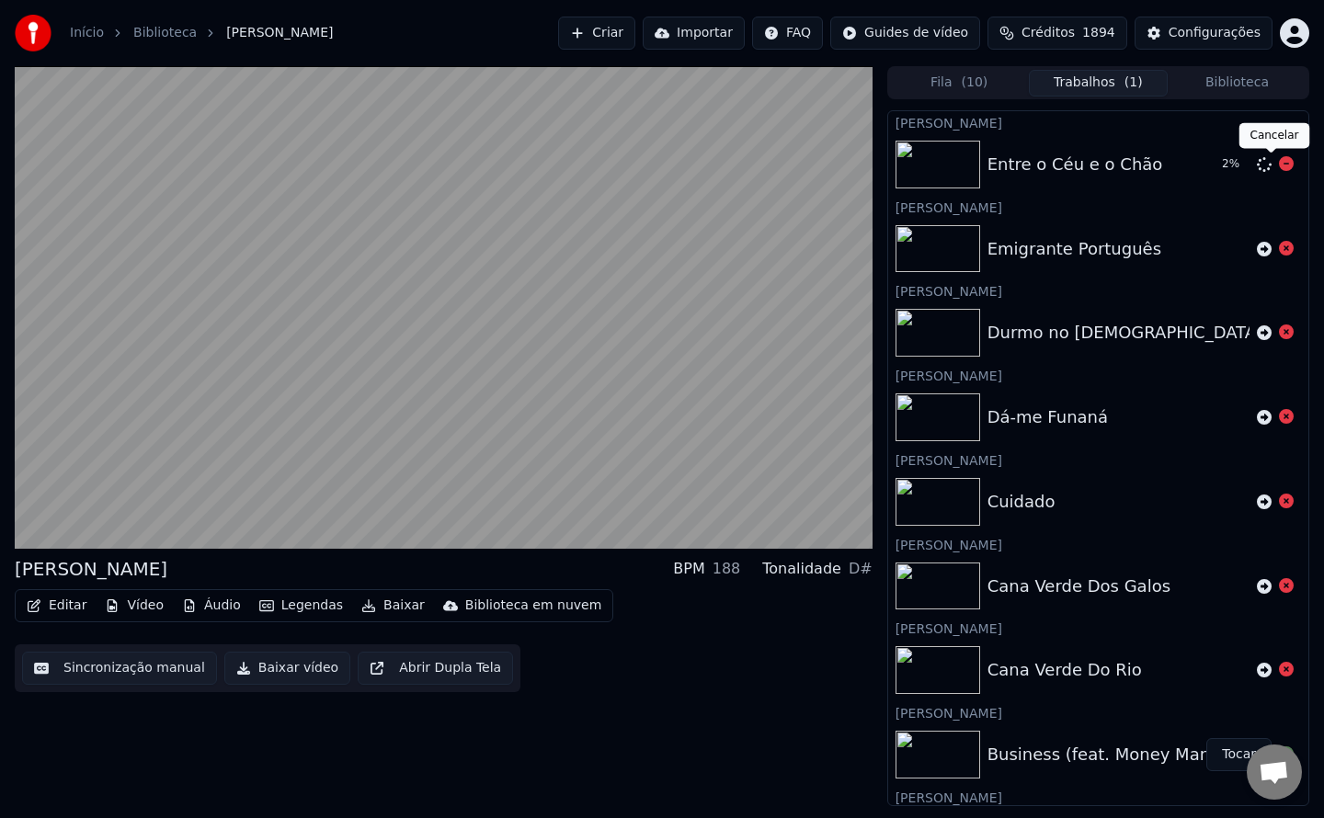
click at [1279, 169] on icon at bounding box center [1286, 163] width 15 height 15
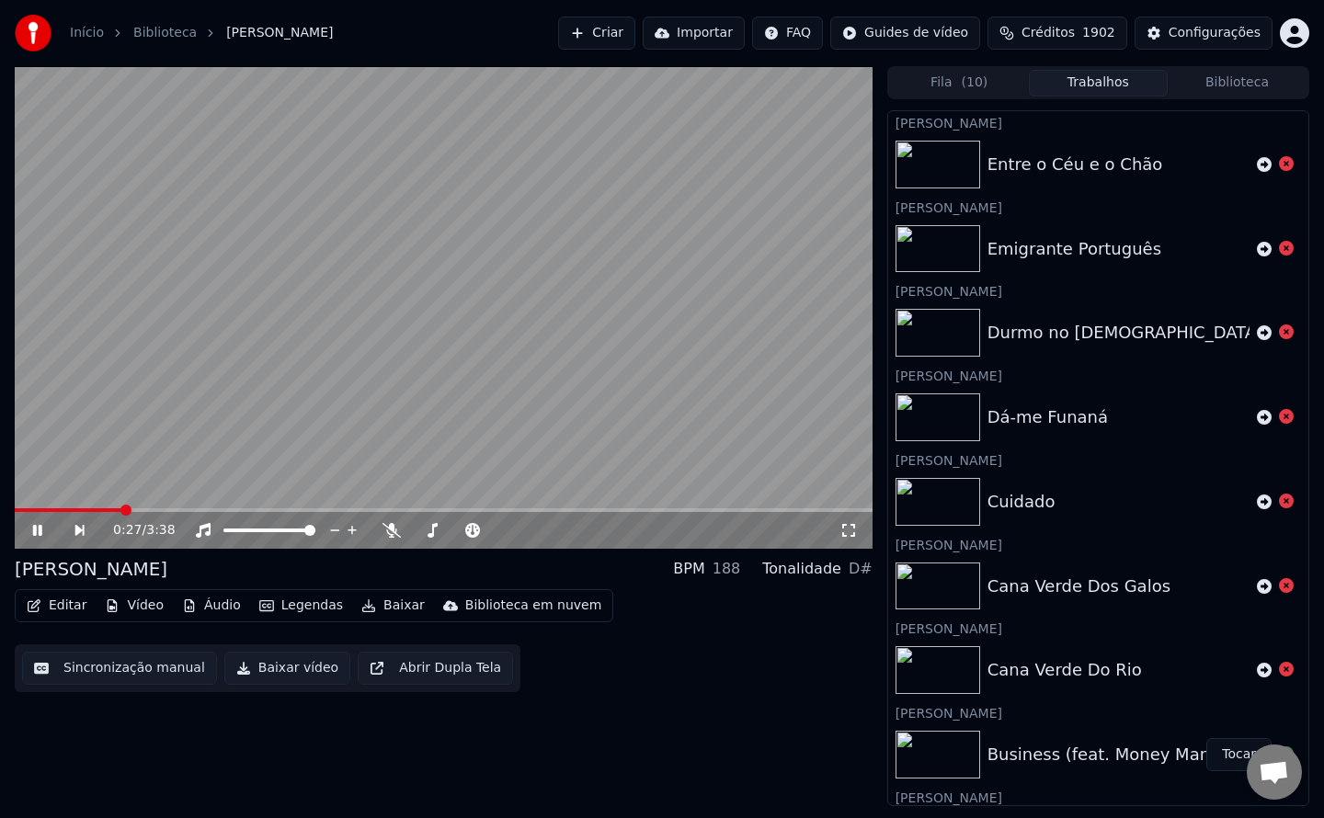
click at [155, 667] on button "Sincronização manual" at bounding box center [119, 668] width 195 height 33
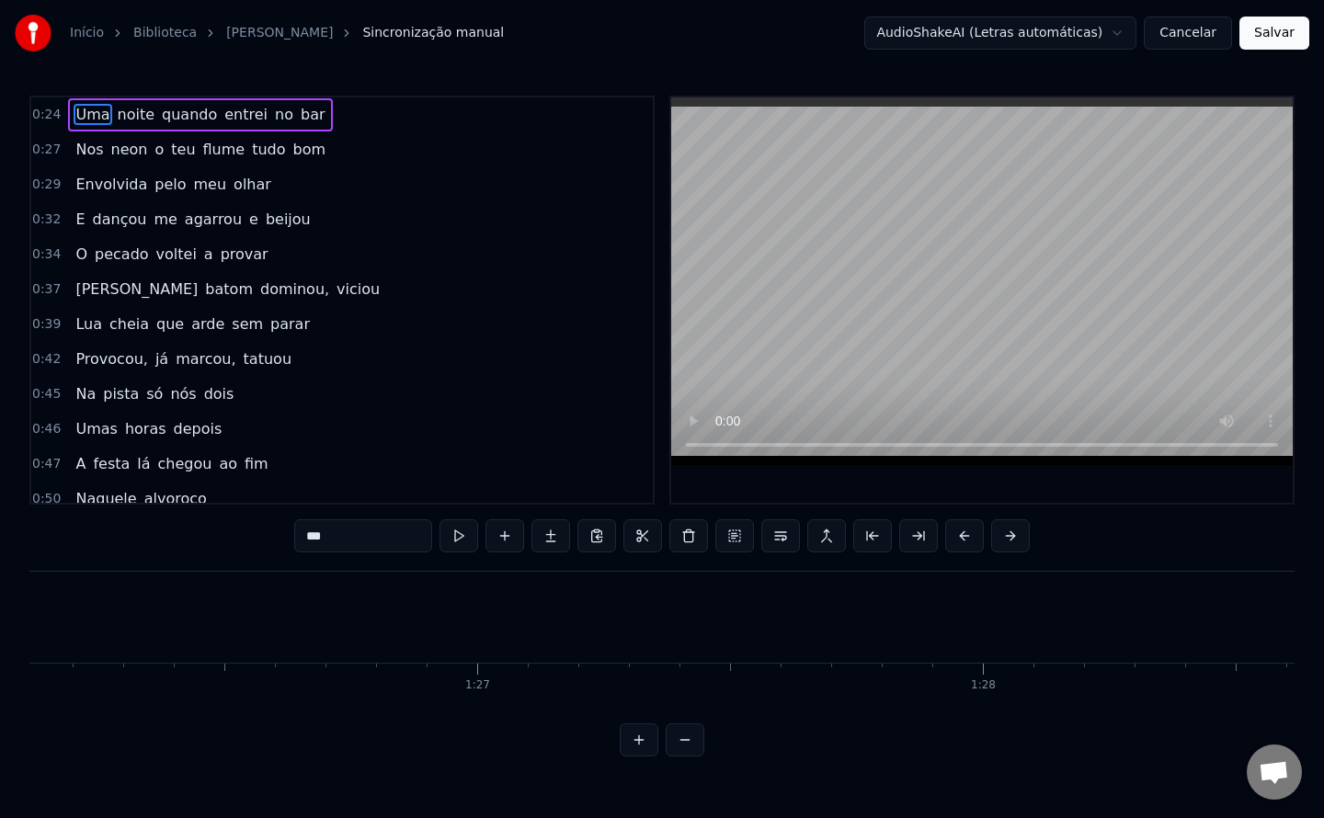
scroll to position [0, 61702]
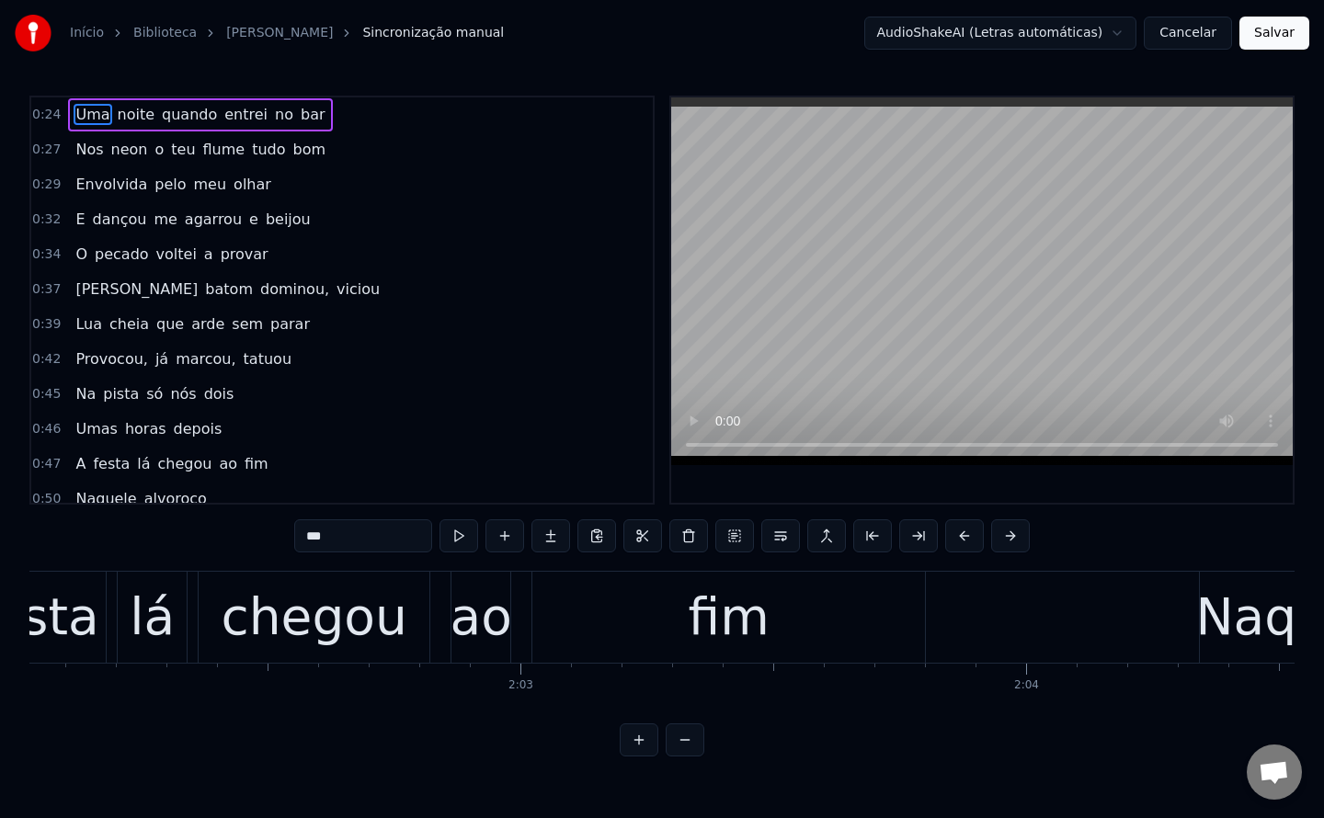
click at [1181, 34] on button "Cancelar" at bounding box center [1188, 33] width 88 height 33
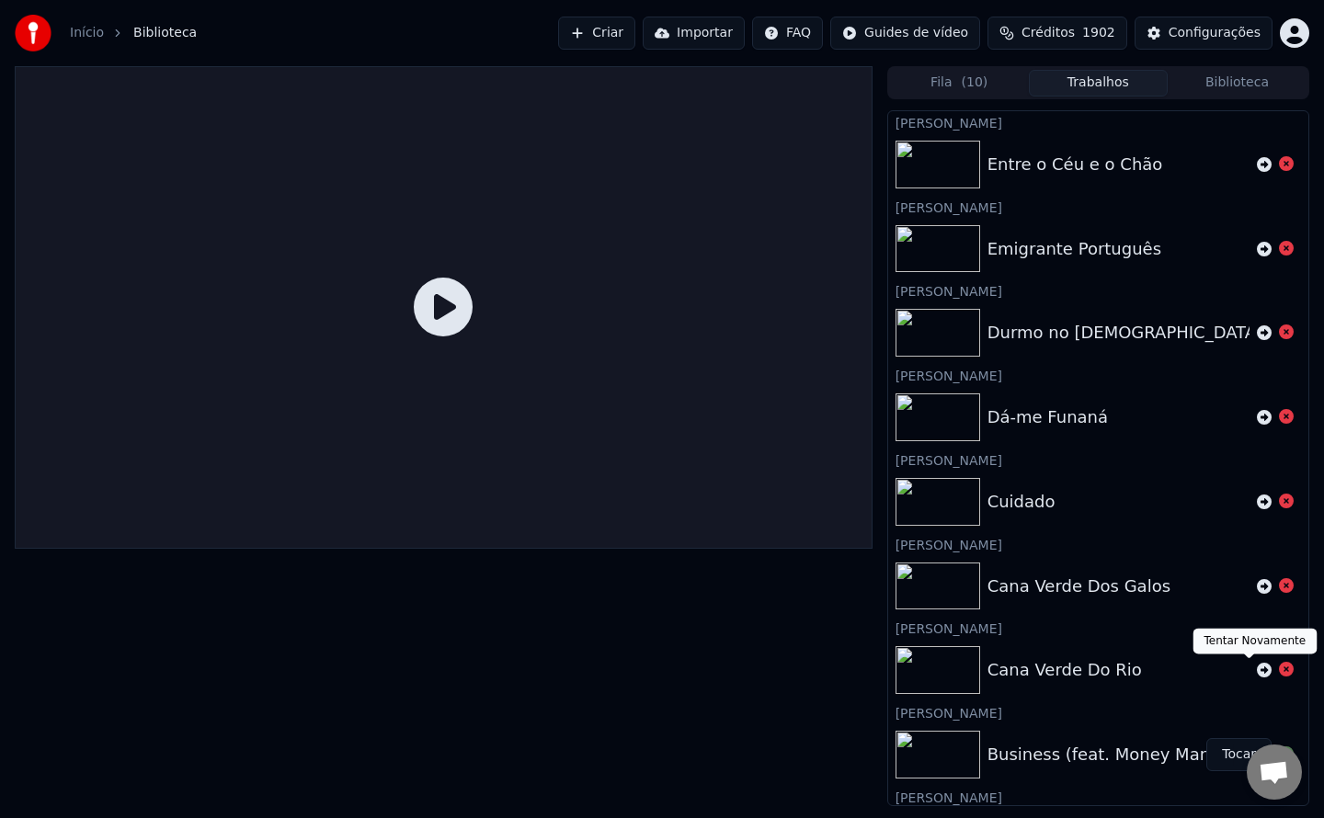
click at [1257, 670] on icon at bounding box center [1264, 670] width 15 height 15
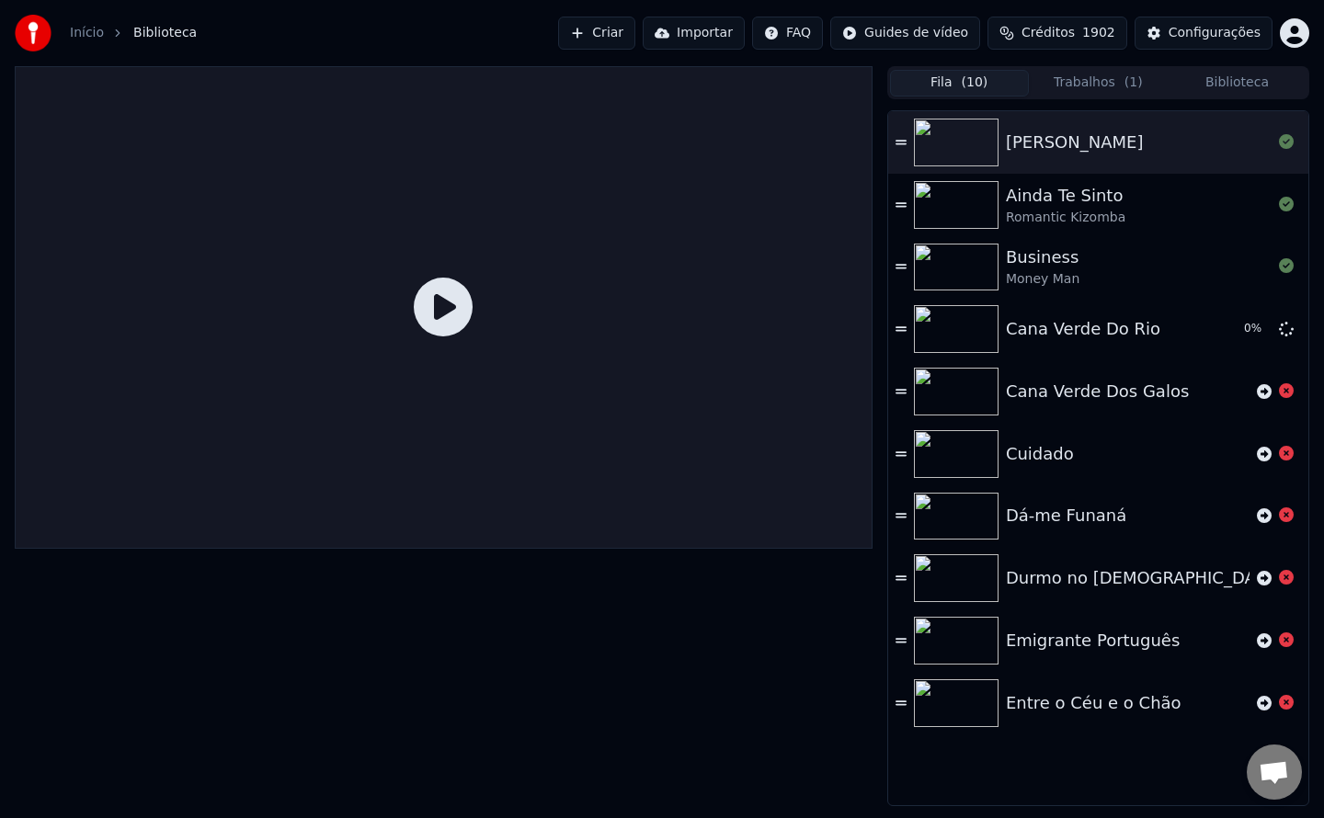
click at [937, 87] on button "Fila ( 10 )" at bounding box center [959, 83] width 139 height 27
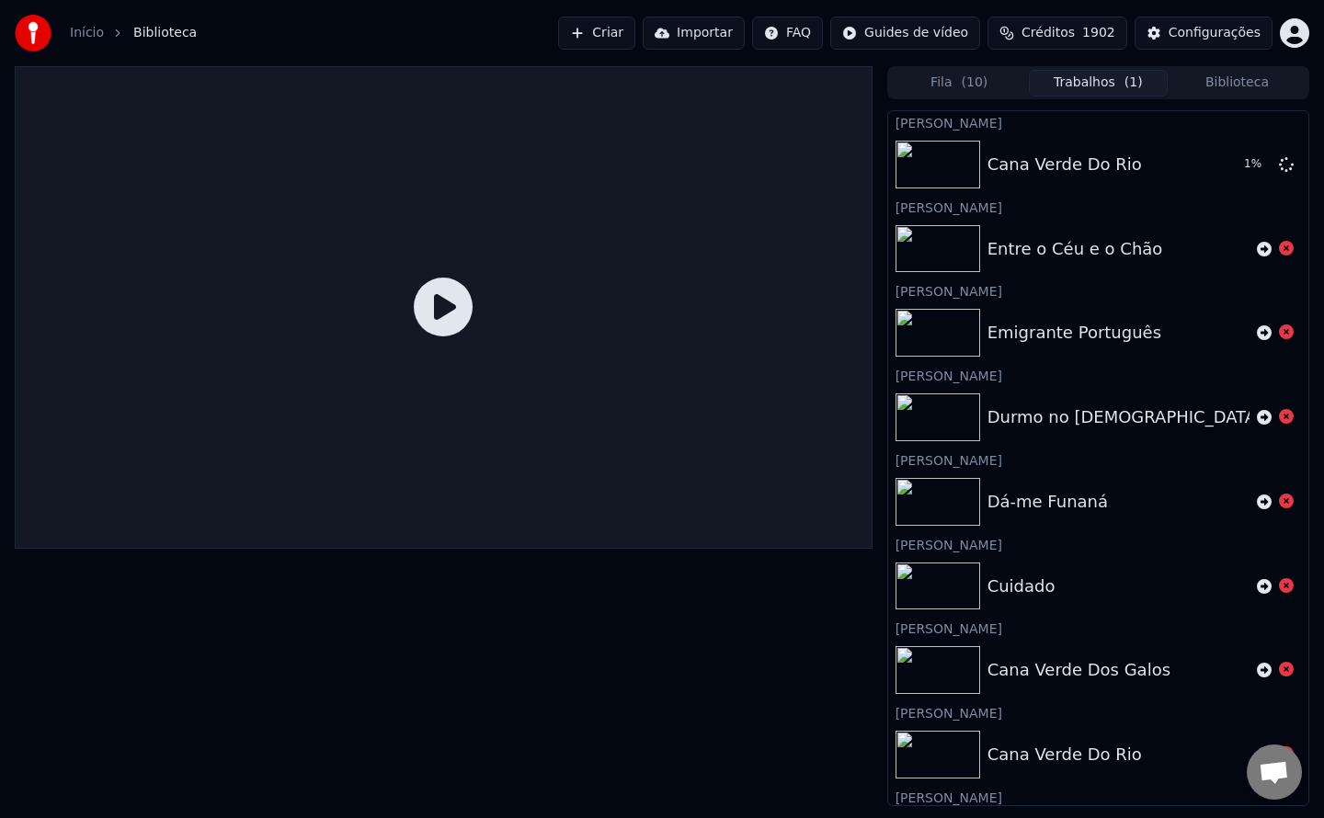
click at [1073, 88] on button "Trabalhos ( 1 )" at bounding box center [1098, 83] width 139 height 27
click at [1257, 671] on icon at bounding box center [1264, 670] width 15 height 15
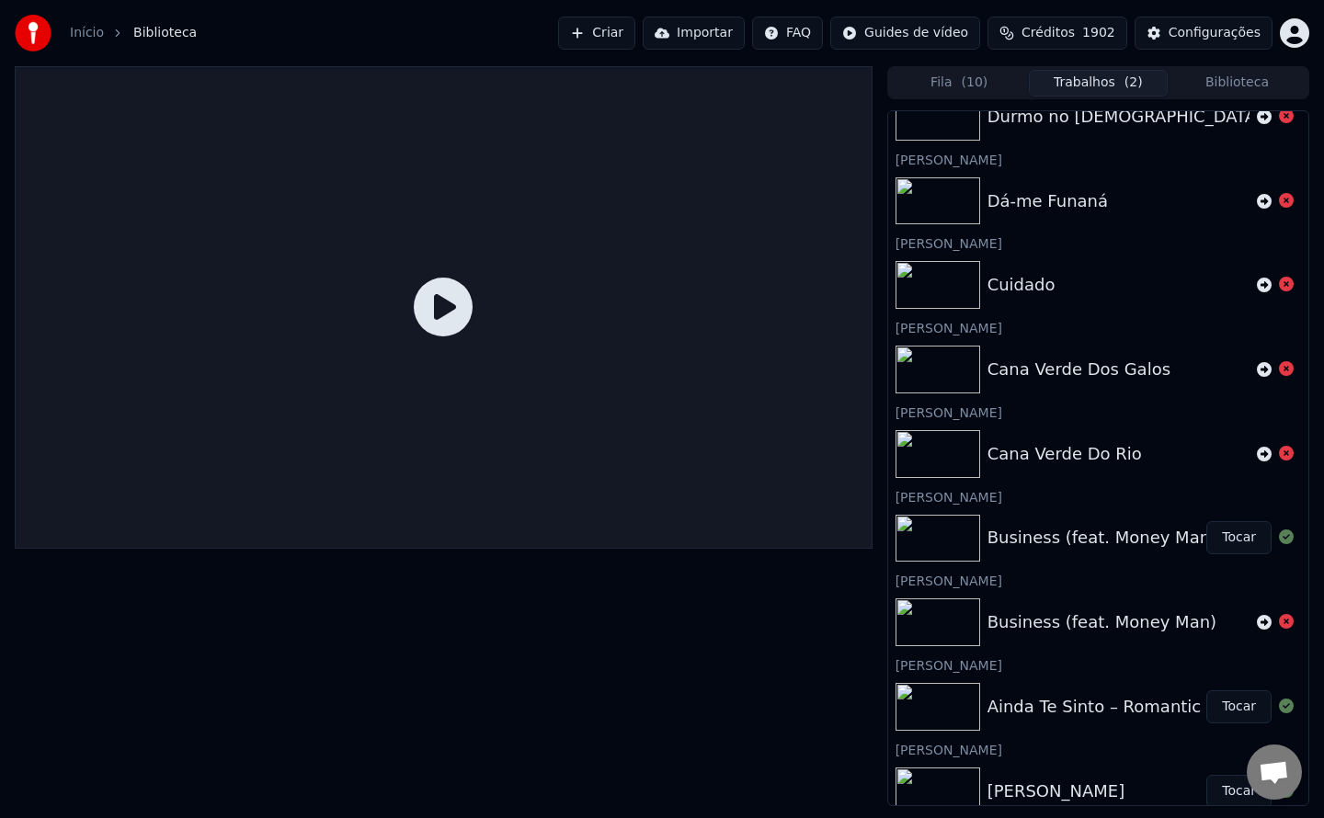
scroll to position [385, 0]
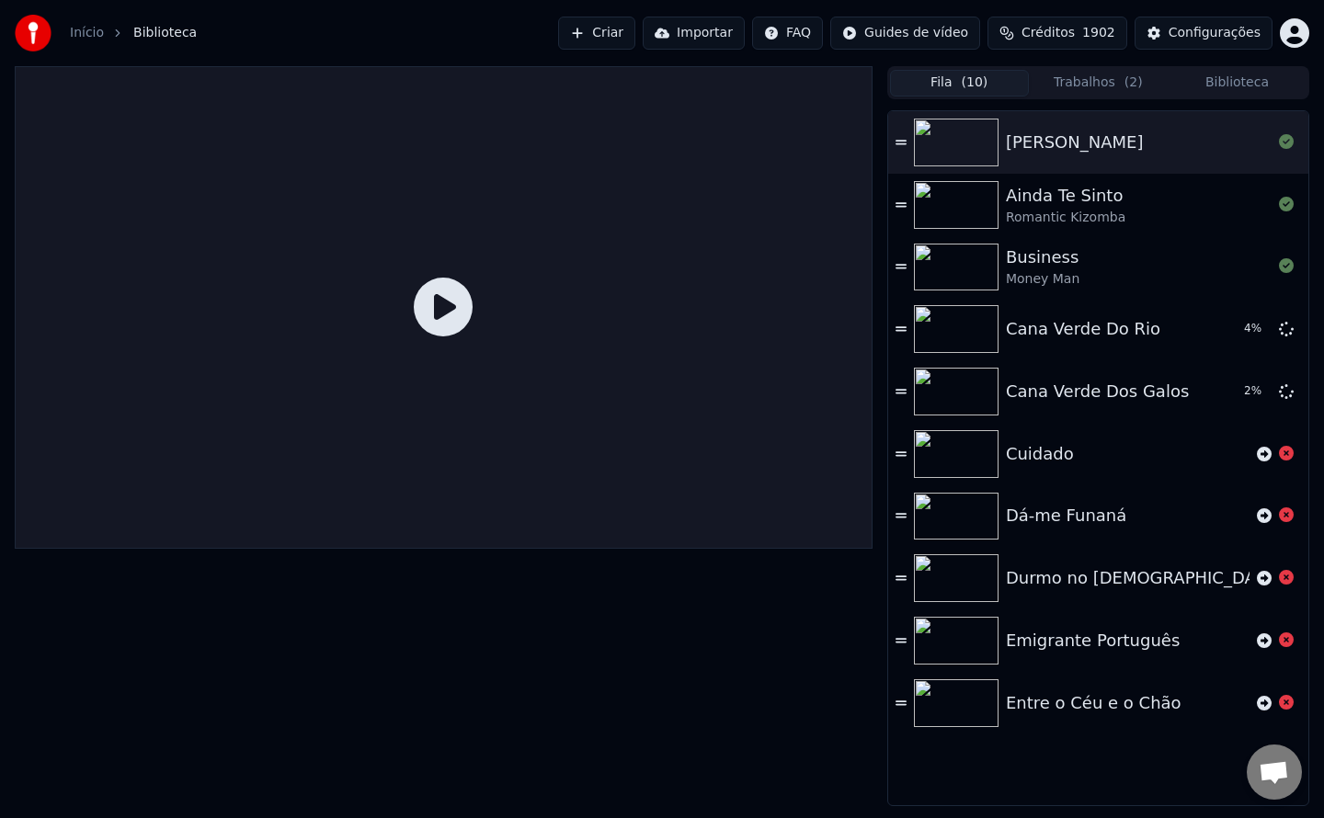
click at [934, 76] on button "Fila ( 10 )" at bounding box center [959, 83] width 139 height 27
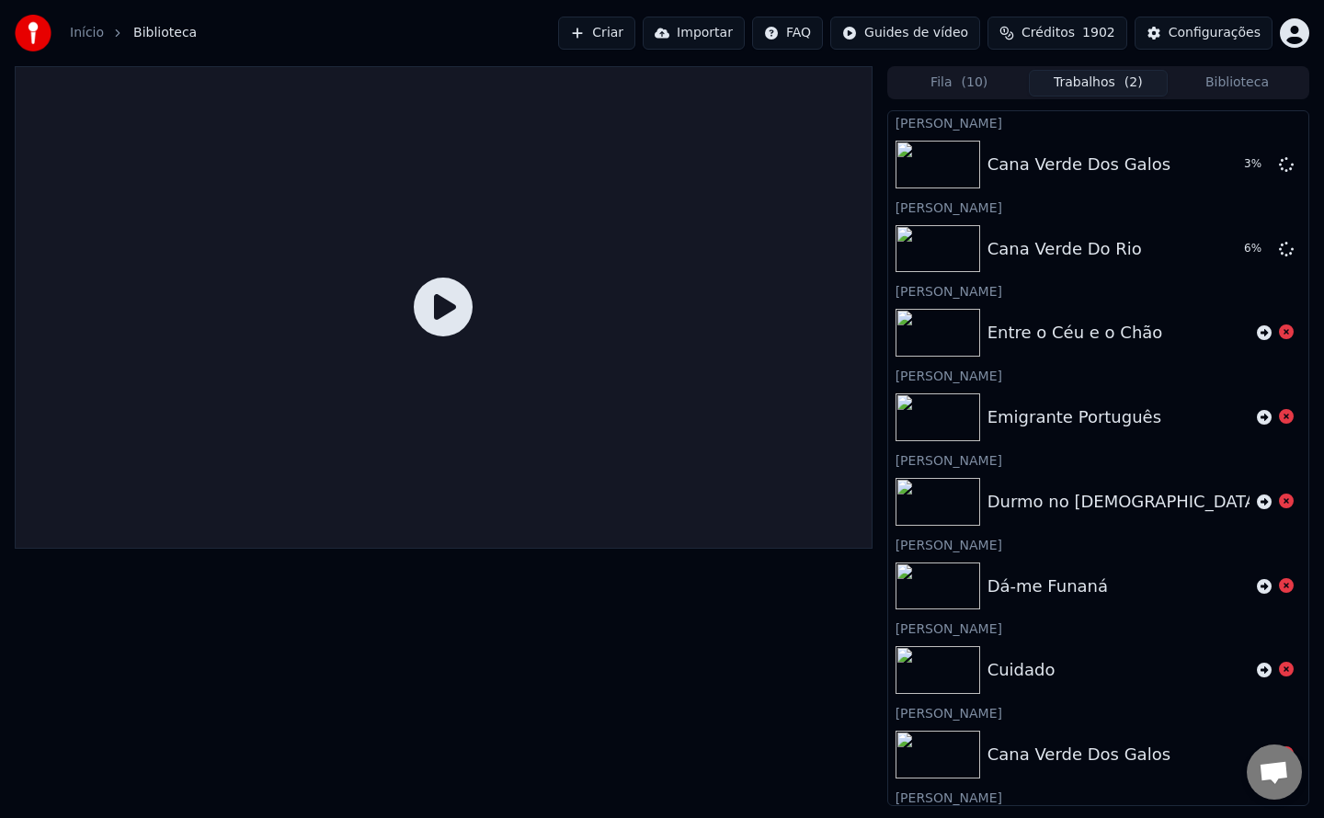
click at [1078, 89] on button "Trabalhos ( 2 )" at bounding box center [1098, 83] width 139 height 27
click at [1257, 670] on div at bounding box center [1275, 670] width 37 height 22
click at [1257, 672] on icon at bounding box center [1264, 670] width 15 height 15
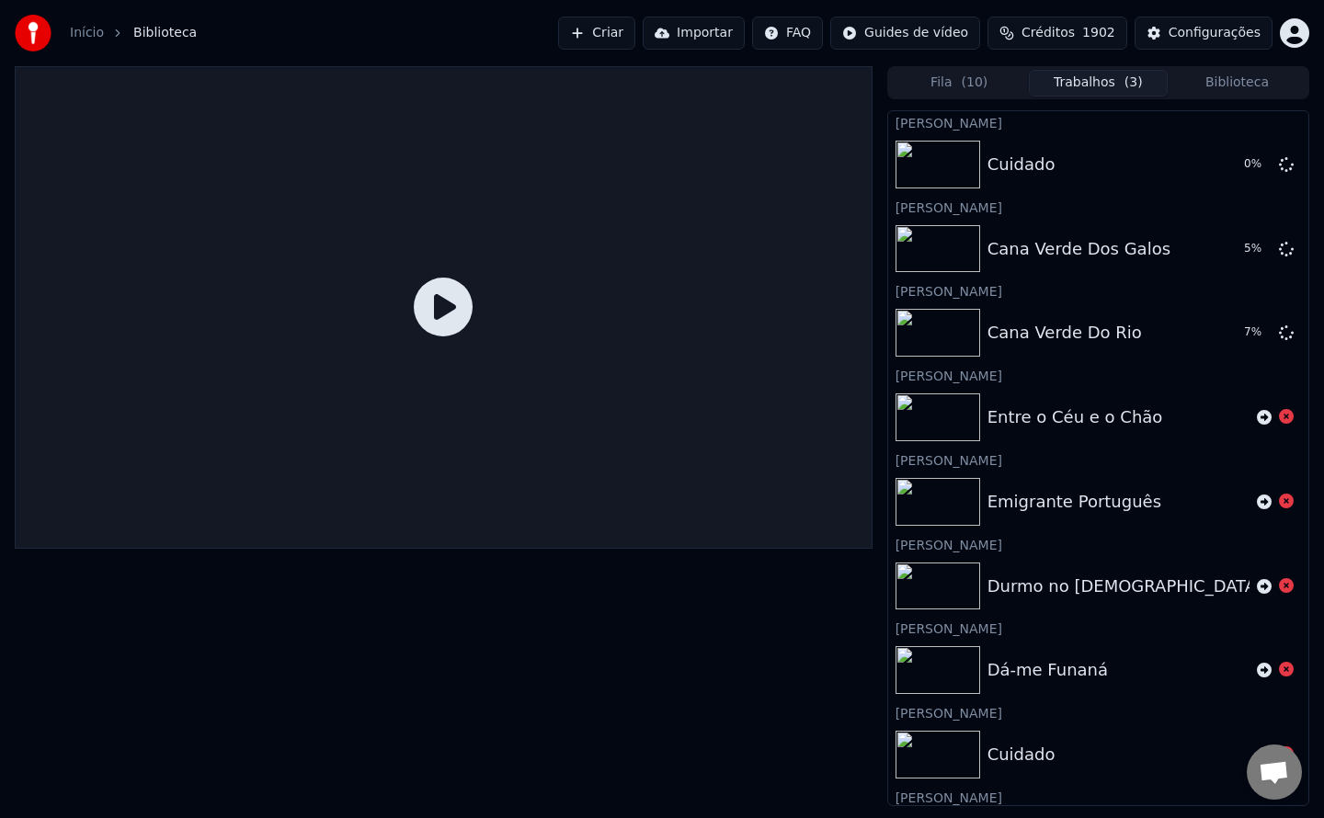
click at [1257, 672] on icon at bounding box center [1264, 670] width 15 height 15
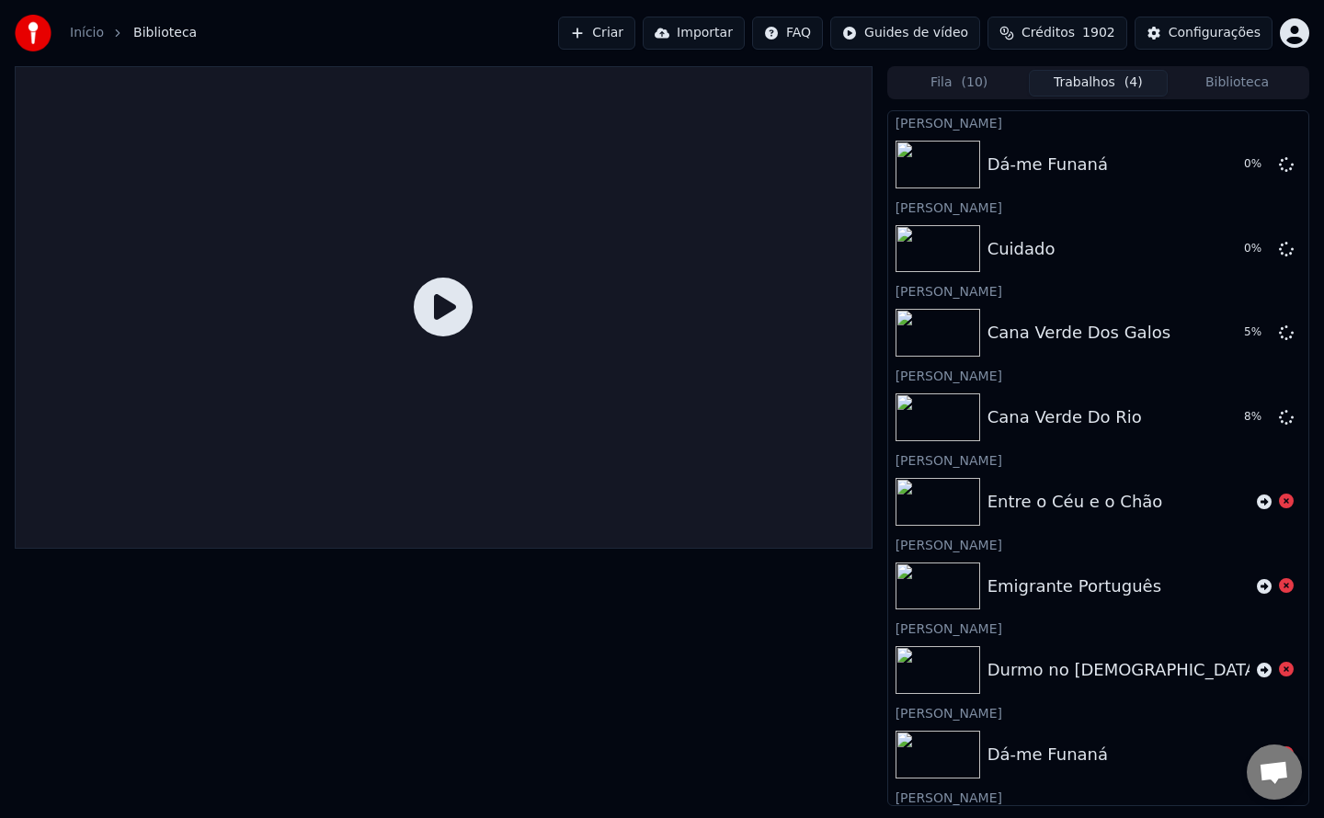
click at [1257, 672] on icon at bounding box center [1264, 670] width 15 height 15
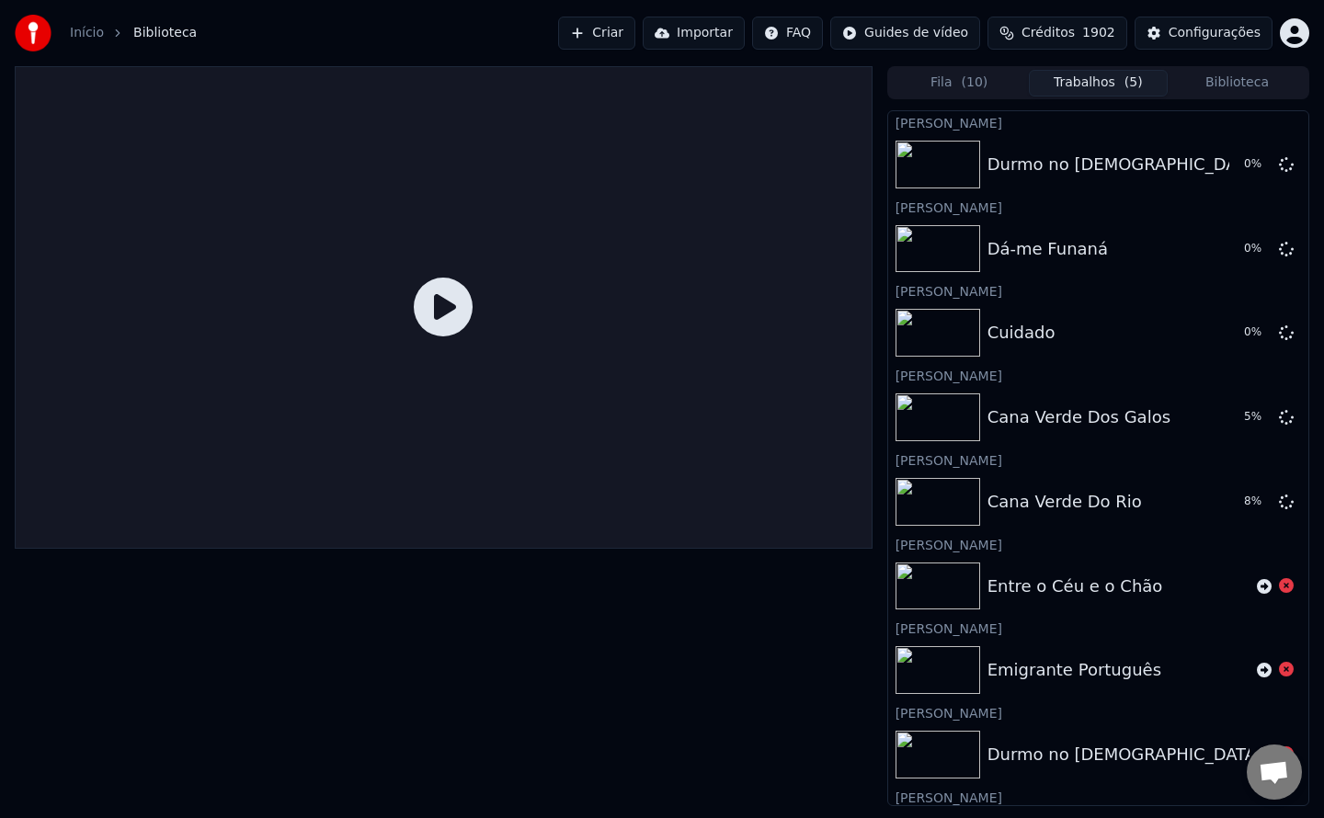
click at [1257, 672] on icon at bounding box center [1264, 670] width 15 height 15
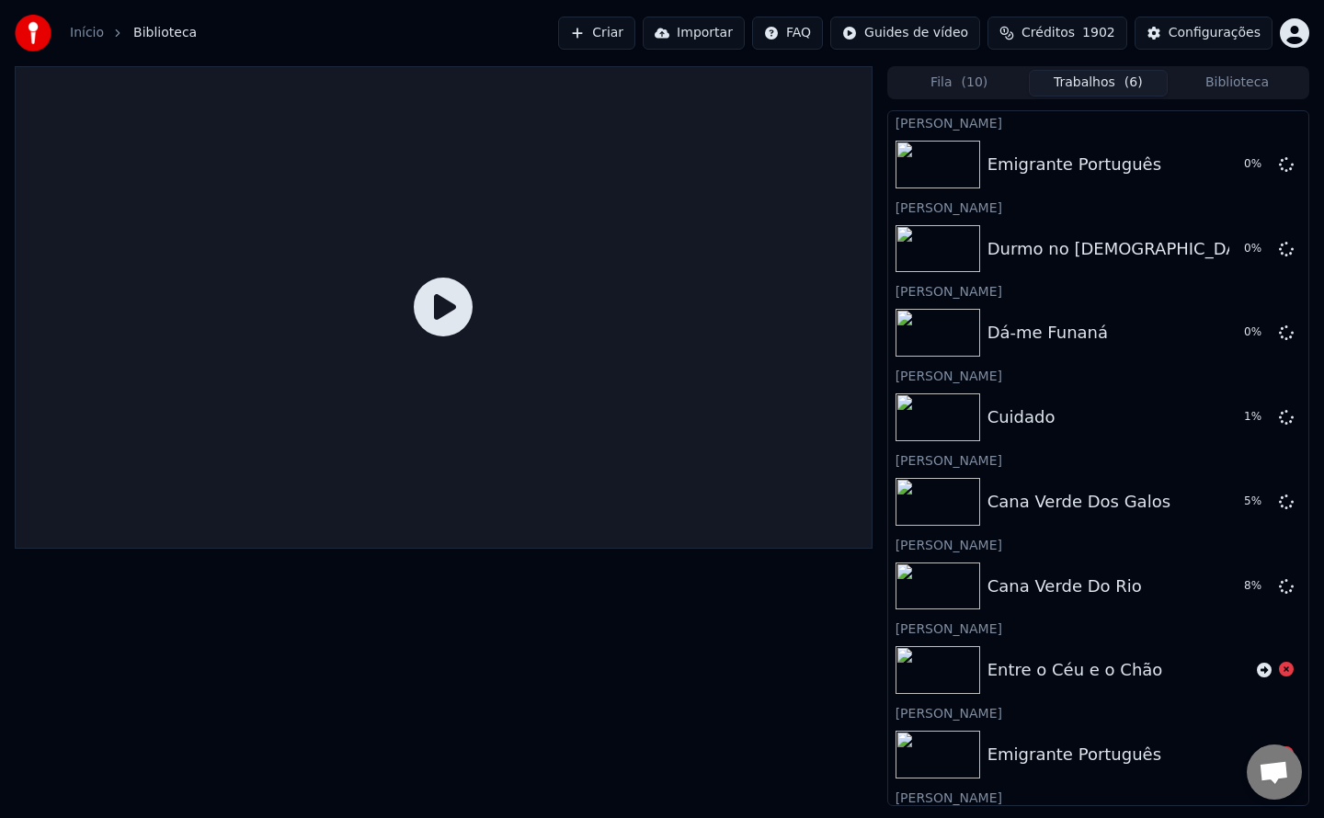
click at [1257, 672] on icon at bounding box center [1264, 670] width 15 height 15
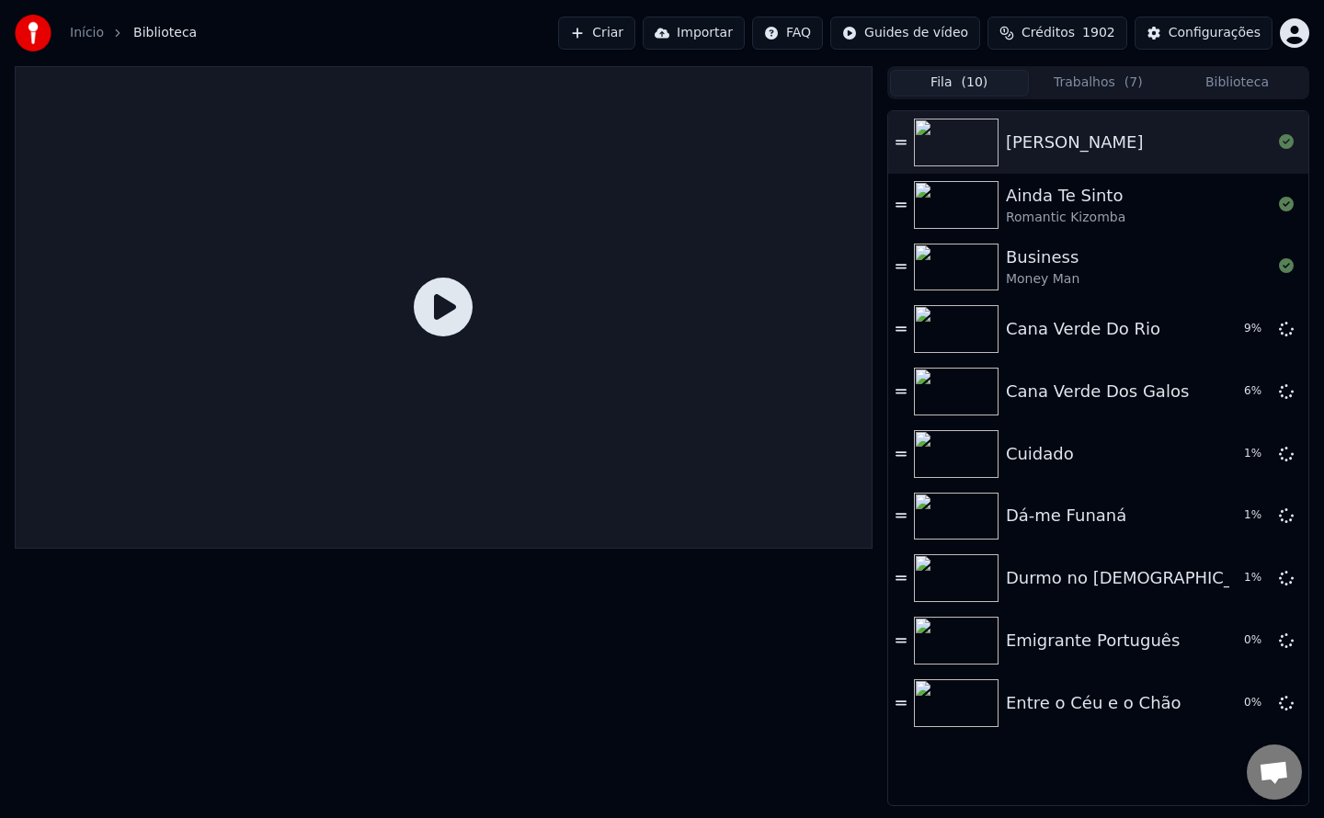
click at [962, 87] on button "Fila ( 10 )" at bounding box center [959, 83] width 139 height 27
